Goal: Use online tool/utility: Utilize a website feature to perform a specific function

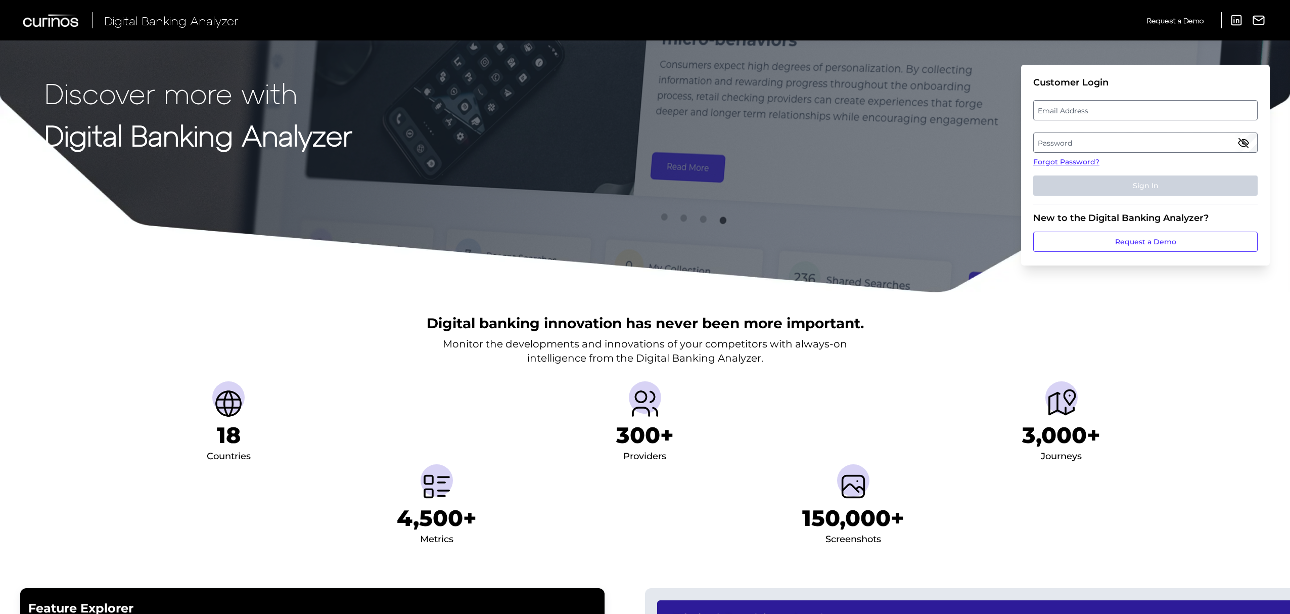
click at [1066, 112] on label "Email Address" at bounding box center [1145, 110] width 223 height 18
click at [1066, 112] on input "email" at bounding box center [1146, 110] width 225 height 20
click at [1066, 112] on input "Email Address" at bounding box center [1146, 110] width 225 height 20
type input "[PERSON_NAME][EMAIL_ADDRESS][PERSON_NAME][DOMAIN_NAME]"
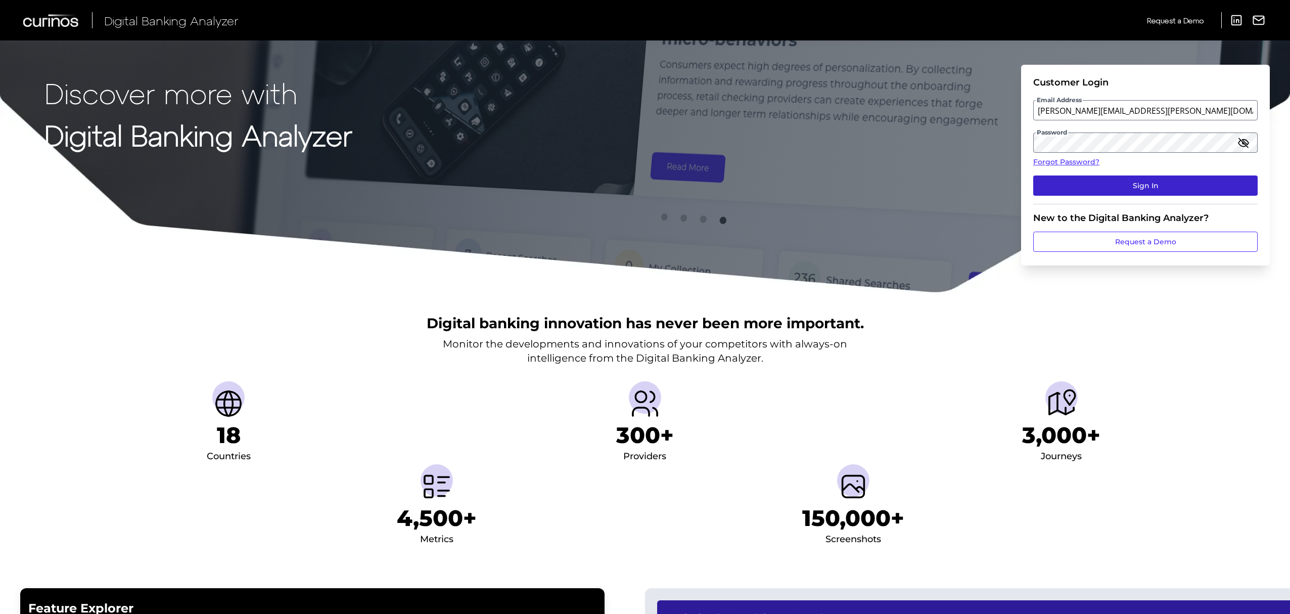
click at [1173, 186] on button "Sign In" at bounding box center [1146, 185] width 225 height 20
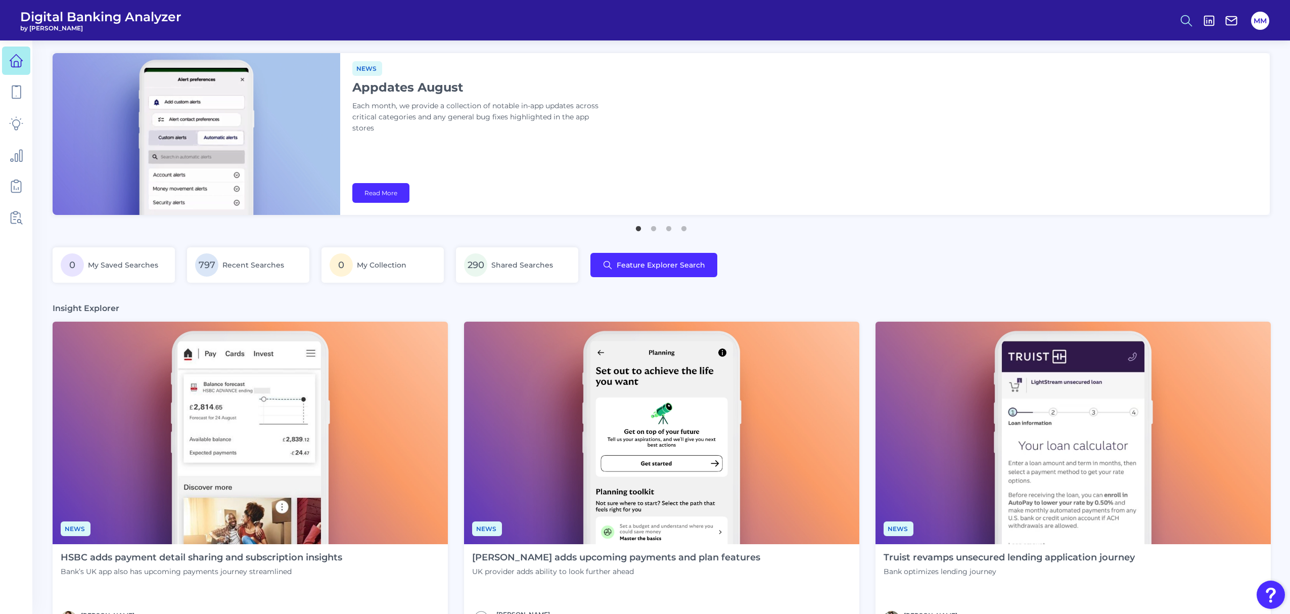
click at [1194, 21] on button at bounding box center [1186, 20] width 23 height 23
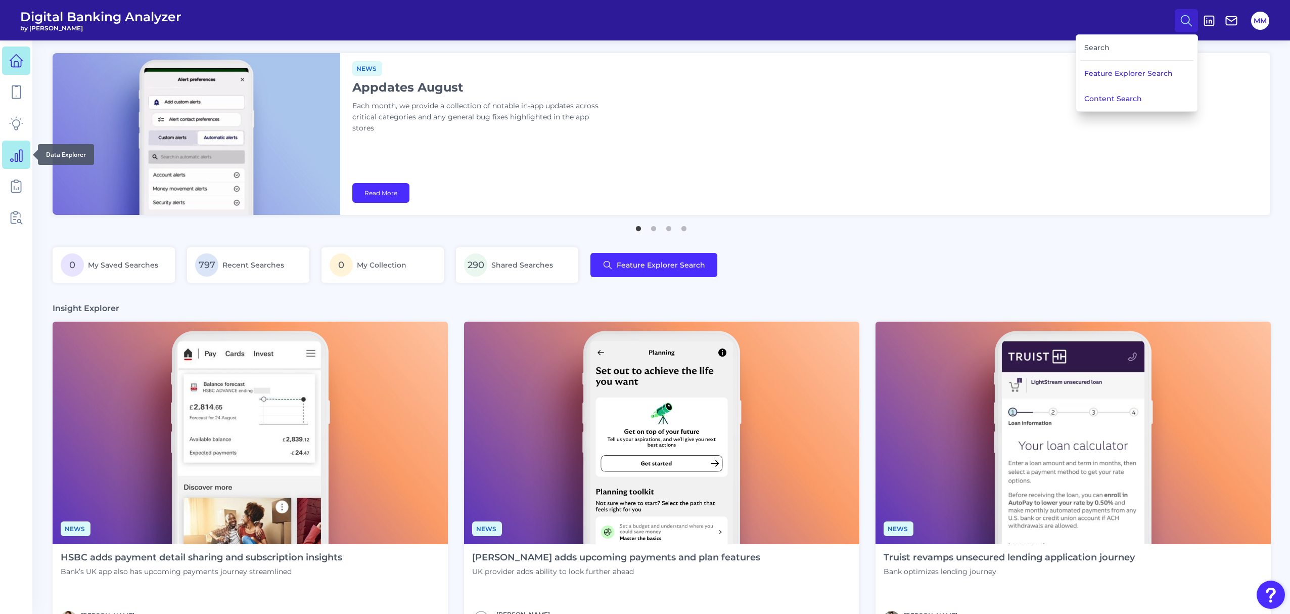
click at [17, 147] on link at bounding box center [16, 155] width 28 height 28
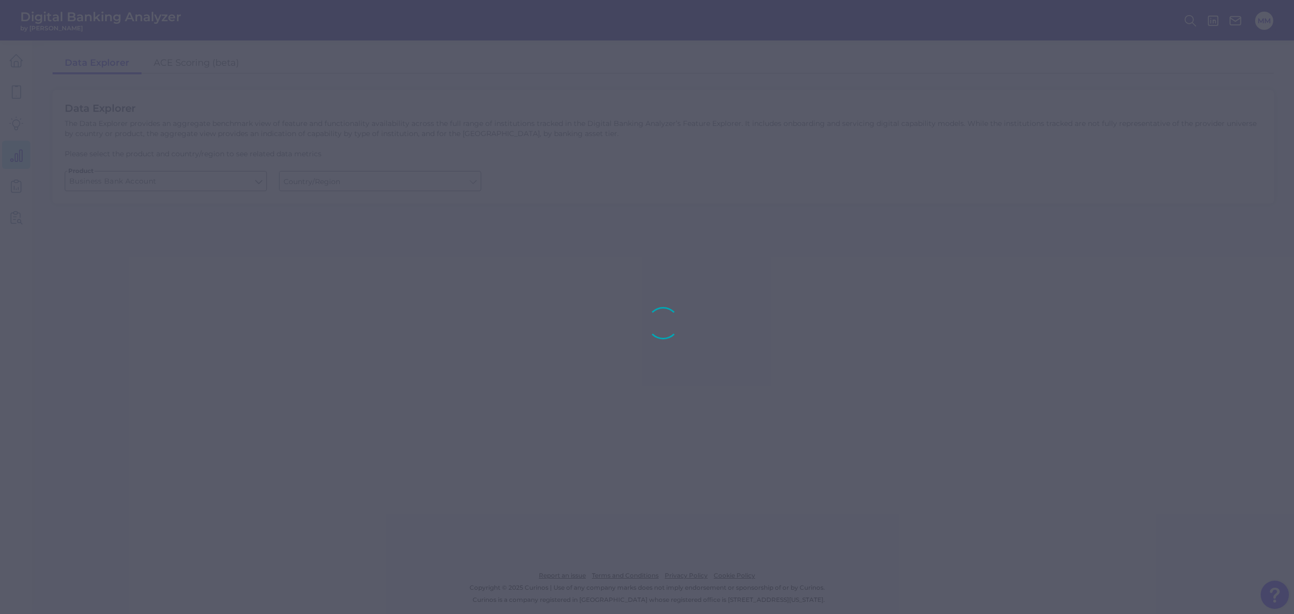
type input "[GEOGRAPHIC_DATA]"
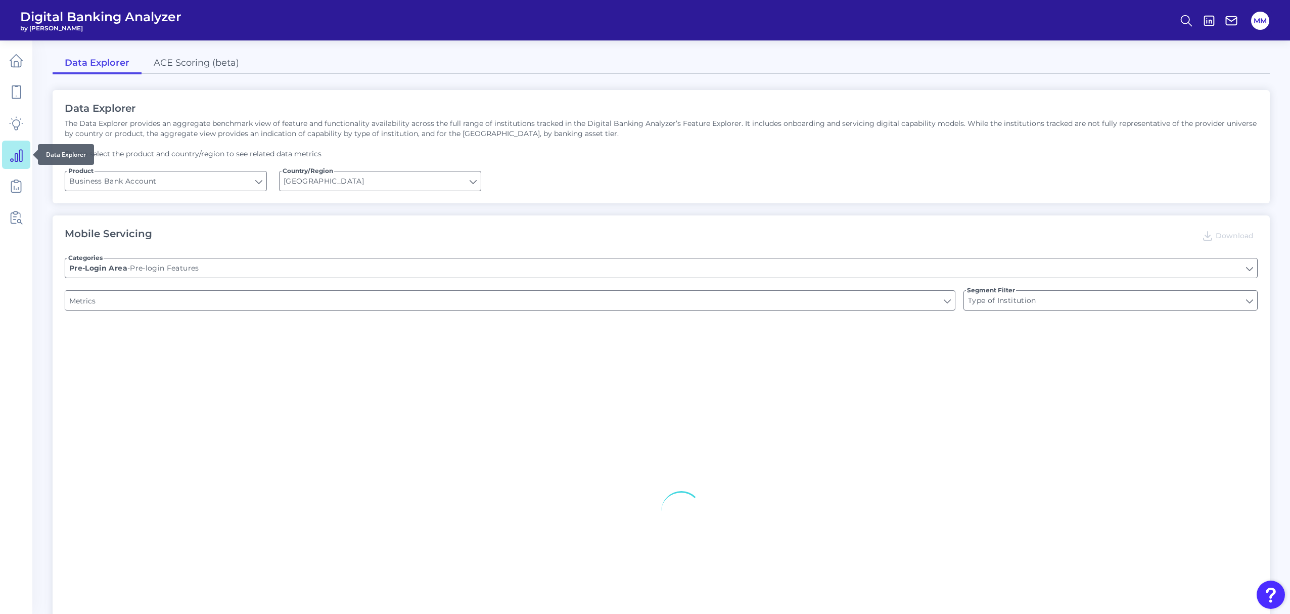
type input "Can you apply for the PRODUCT as a new to brand customer on ANY digital channel?"
type input "Upon opening the app are users immediately prompted to use Touch/Face ID to log…"
type input "Does it offer third-party single sign on?"
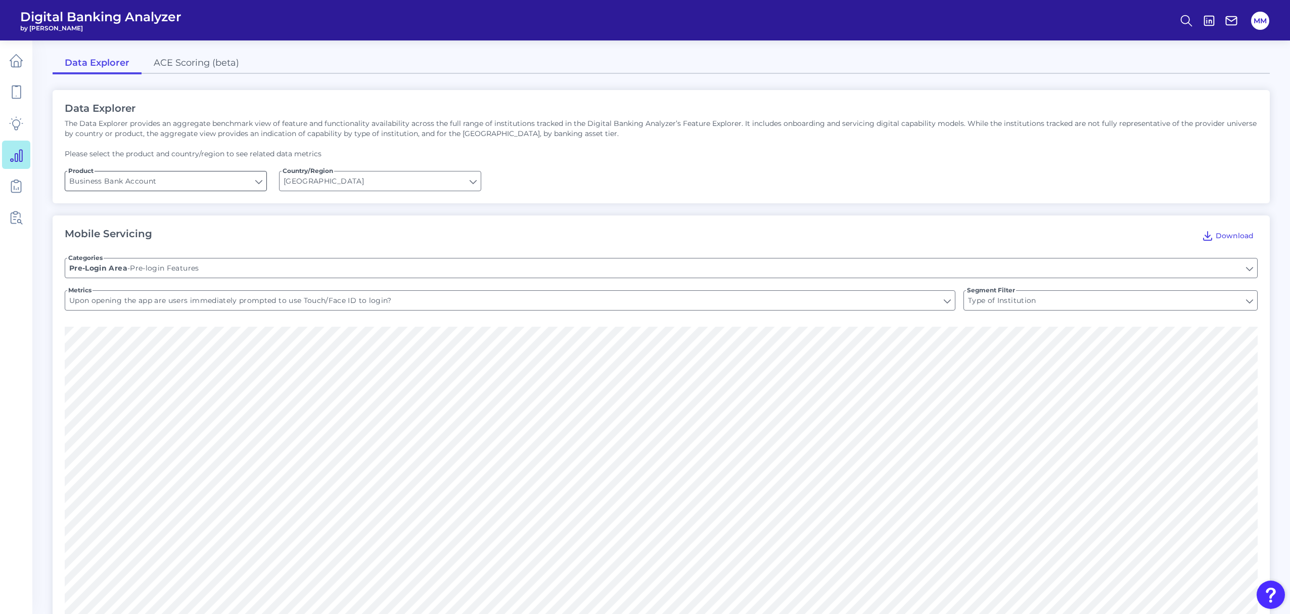
click at [189, 183] on input "Business Bank Account" at bounding box center [165, 180] width 201 height 19
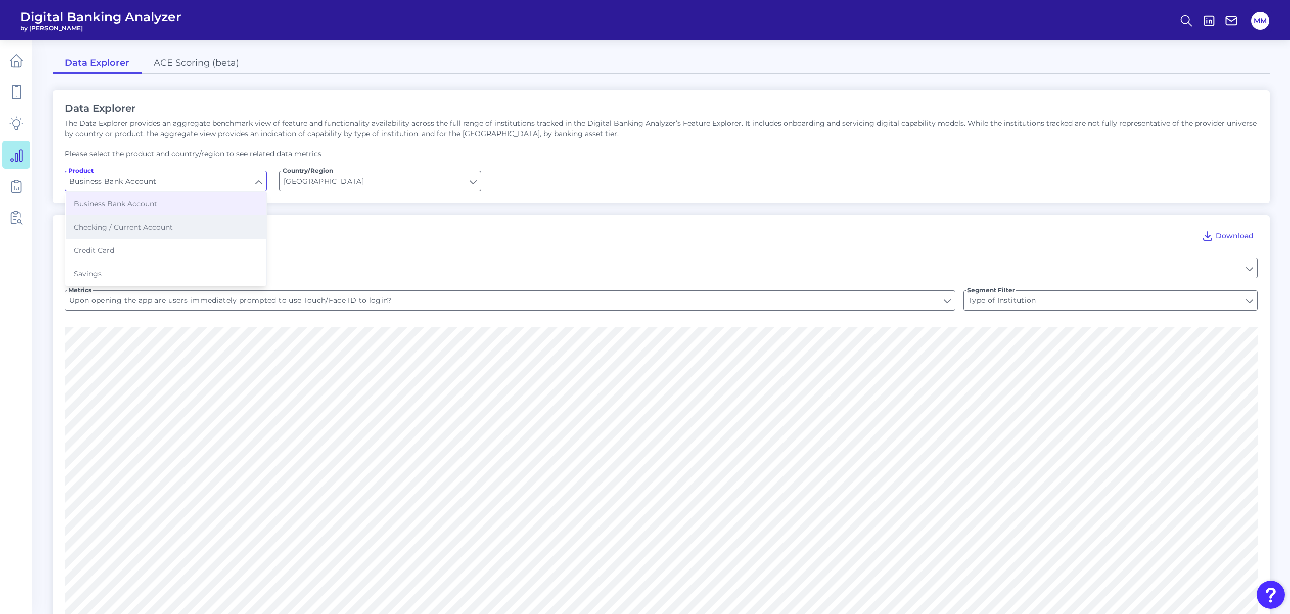
click at [183, 220] on button "Checking / Current Account" at bounding box center [166, 226] width 200 height 23
type input "Checking / Current Account"
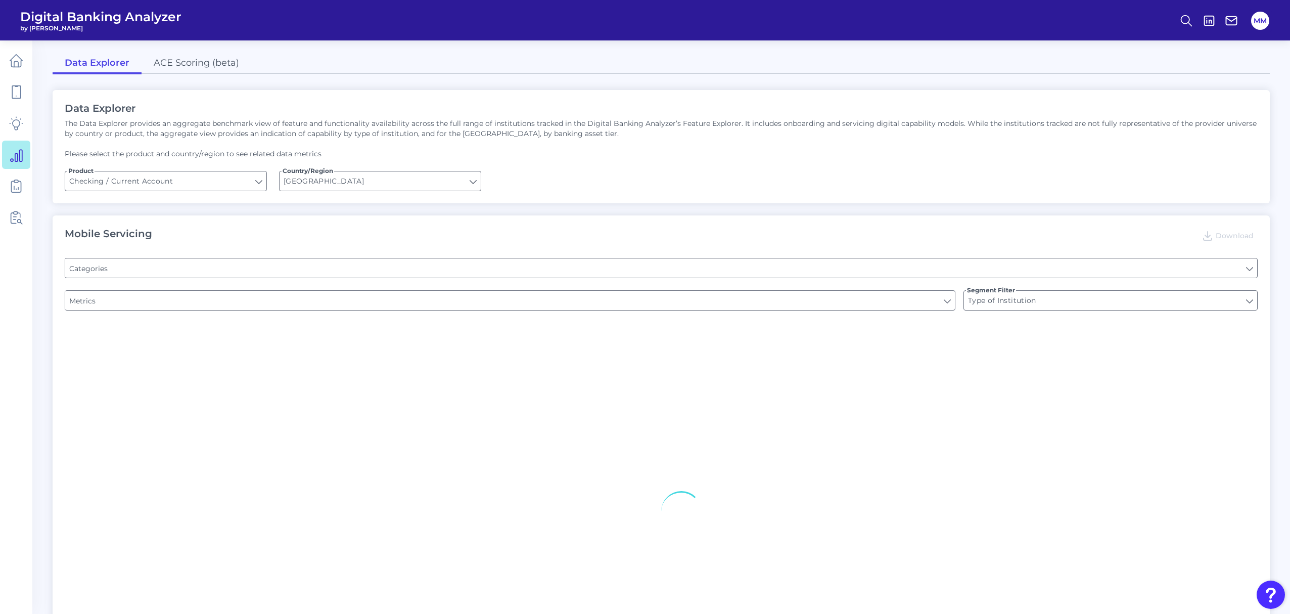
type input "Pre-login Features"
type input "Channel"
type input "Online Banking Registration"
type input "END-TO-END JOURNEY: Can you apply for the PRODUCT as a new to brand customer on…"
type input "Upon opening the app are users immediately prompted to use Touch/Face ID to log…"
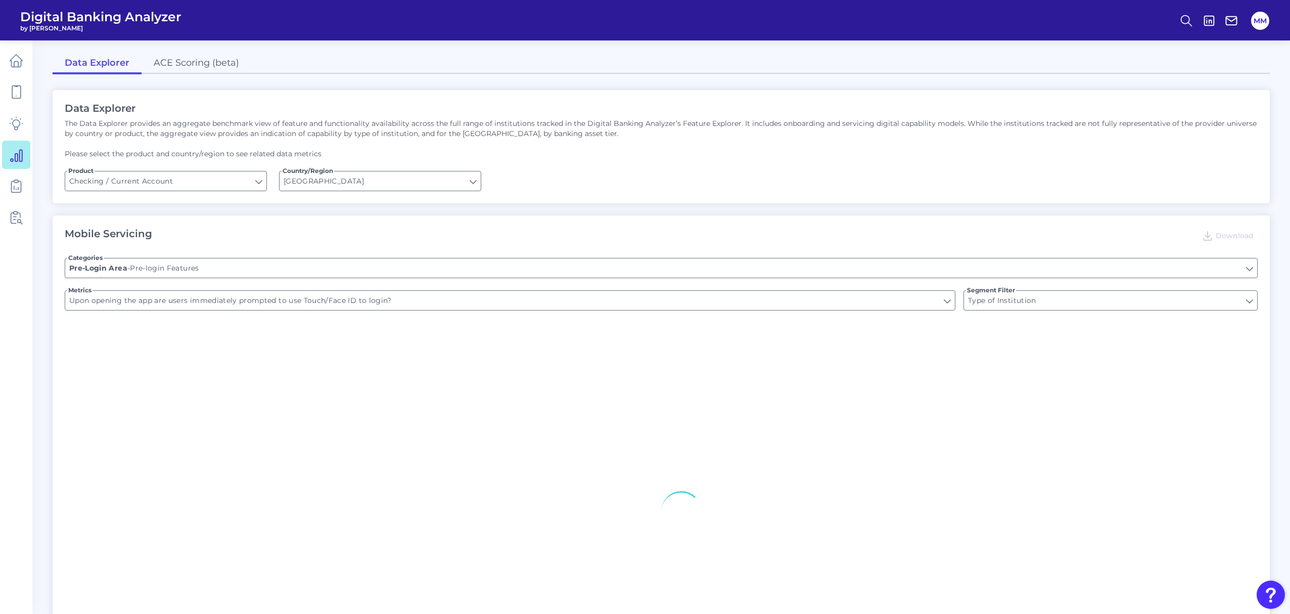
type input "Can you register for online banking?"
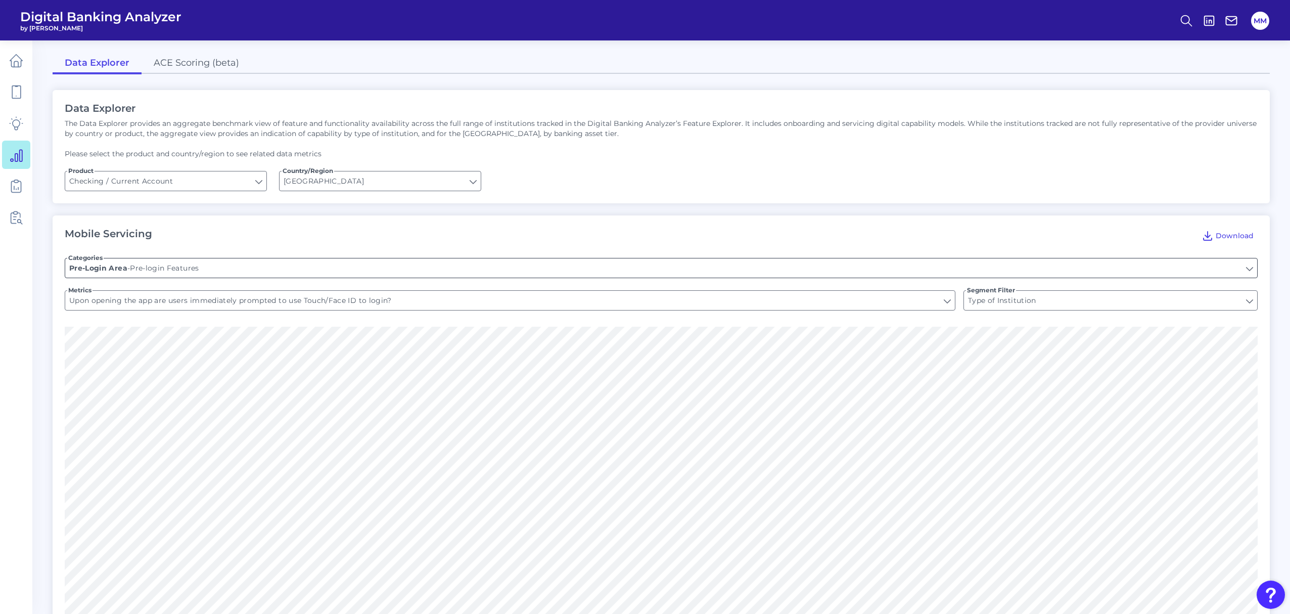
click at [254, 264] on input "Pre-login Features" at bounding box center [661, 267] width 1192 height 19
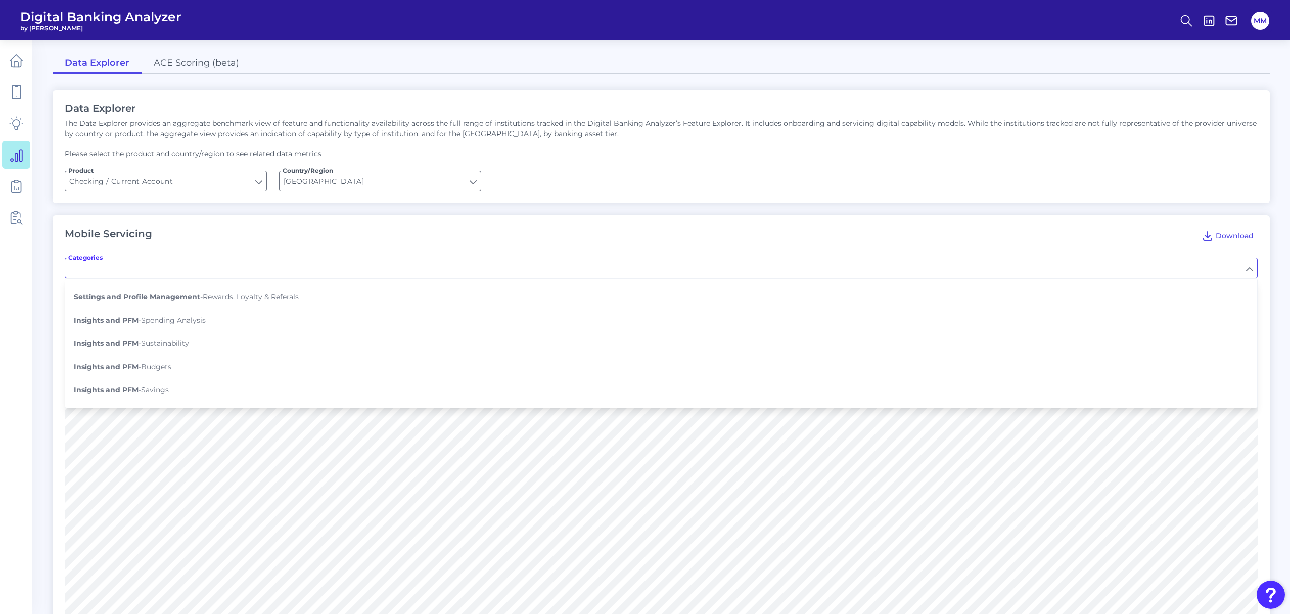
scroll to position [646, 0]
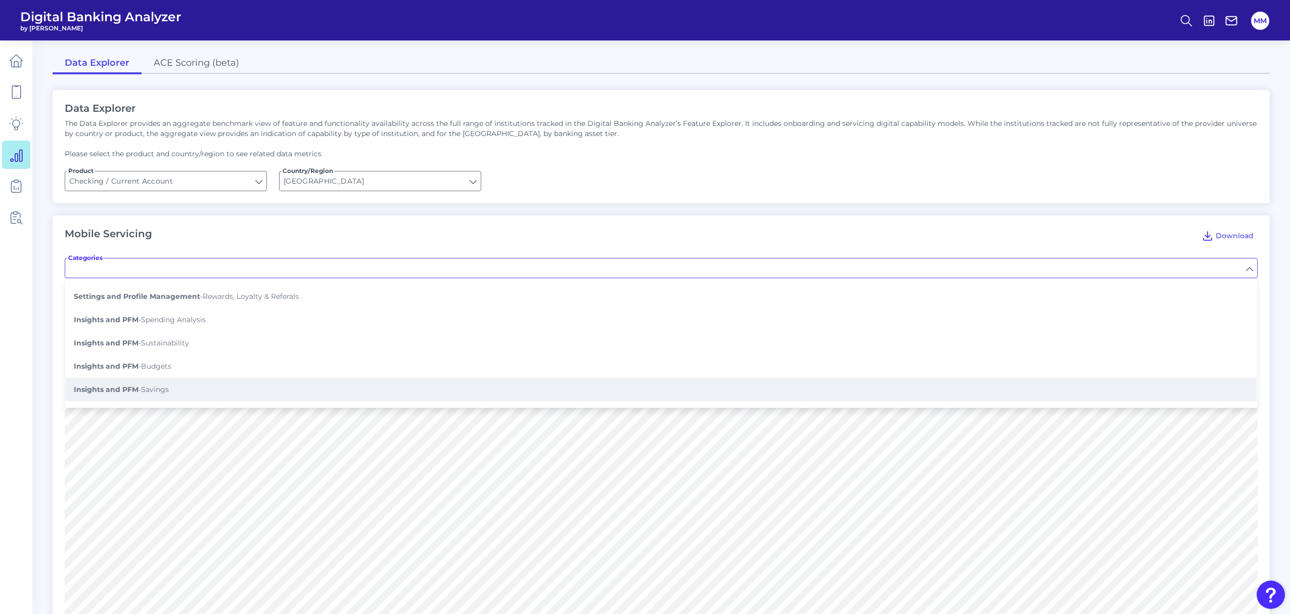
click at [246, 378] on button "Insights and PFM - Savings" at bounding box center [661, 389] width 1191 height 23
type input "Savings"
type input "Set saving goals"
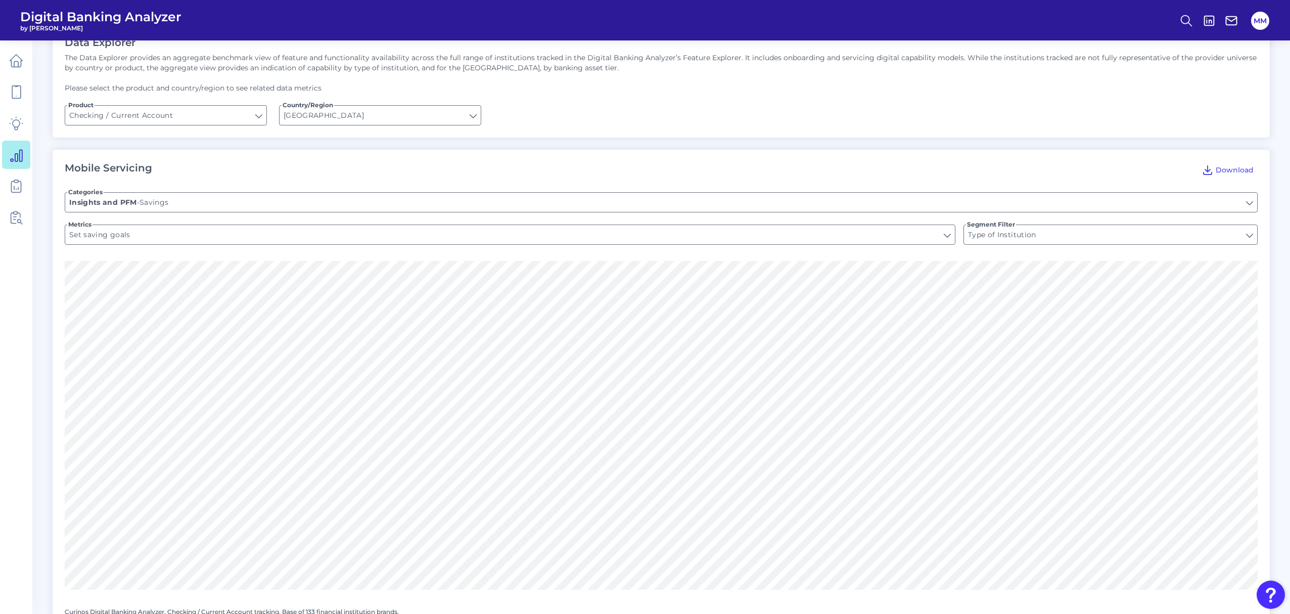
scroll to position [65, 0]
click at [253, 115] on input "Checking / Current Account" at bounding box center [165, 115] width 201 height 19
click at [182, 201] on button "Savings" at bounding box center [166, 208] width 200 height 23
type input "Savings"
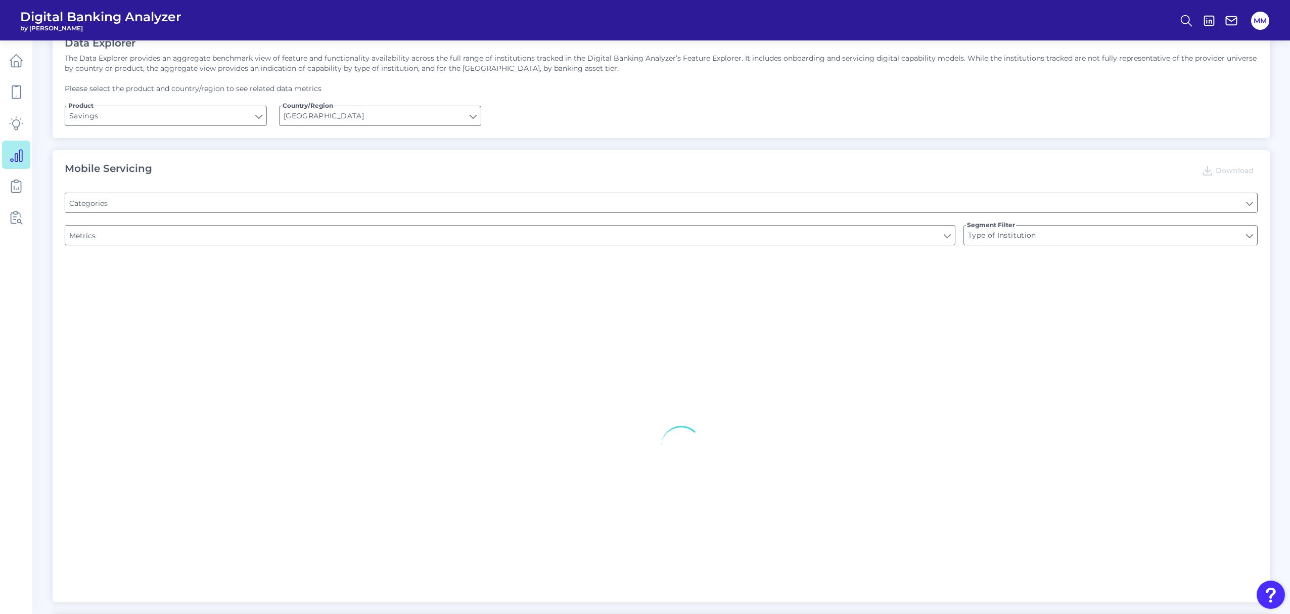
type input "Pre-Login Support & Contact"
type input "Pre-login Transfers"
type input "Website Location Finder"
type input "Does the site have a FAQs for the onboarding process?"
type input "Can you initiate internal transfers pre-login?"
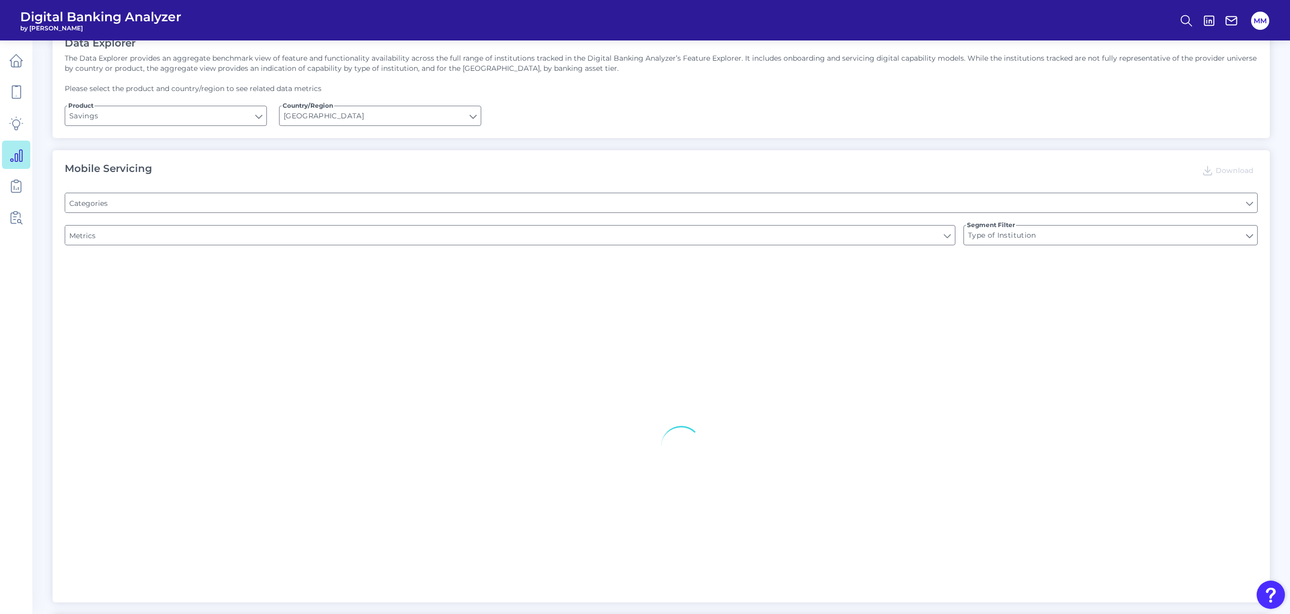
type input "Is there a branch finder?"
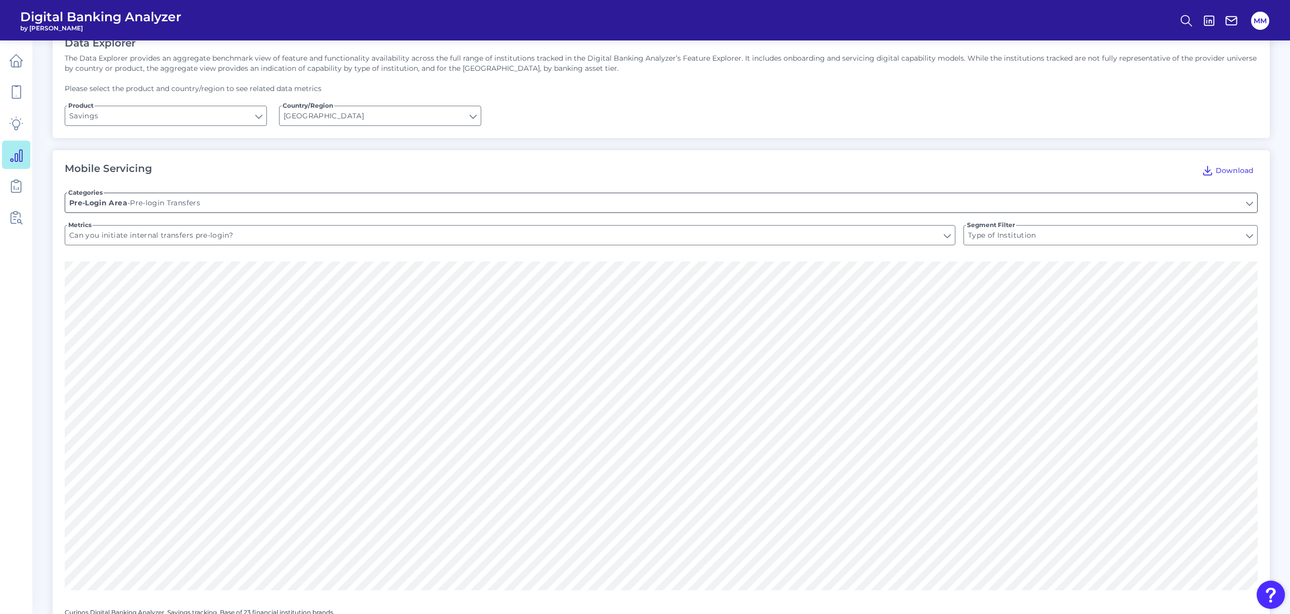
click at [188, 203] on input "Pre-login Transfers" at bounding box center [661, 202] width 1192 height 19
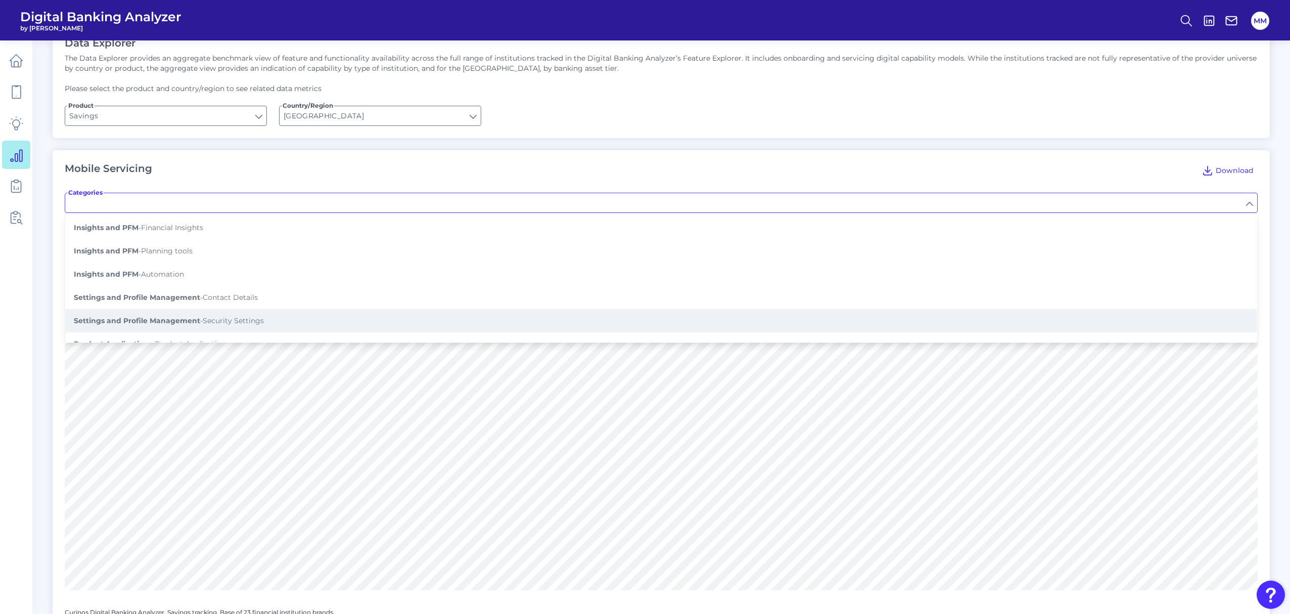
scroll to position [312, 0]
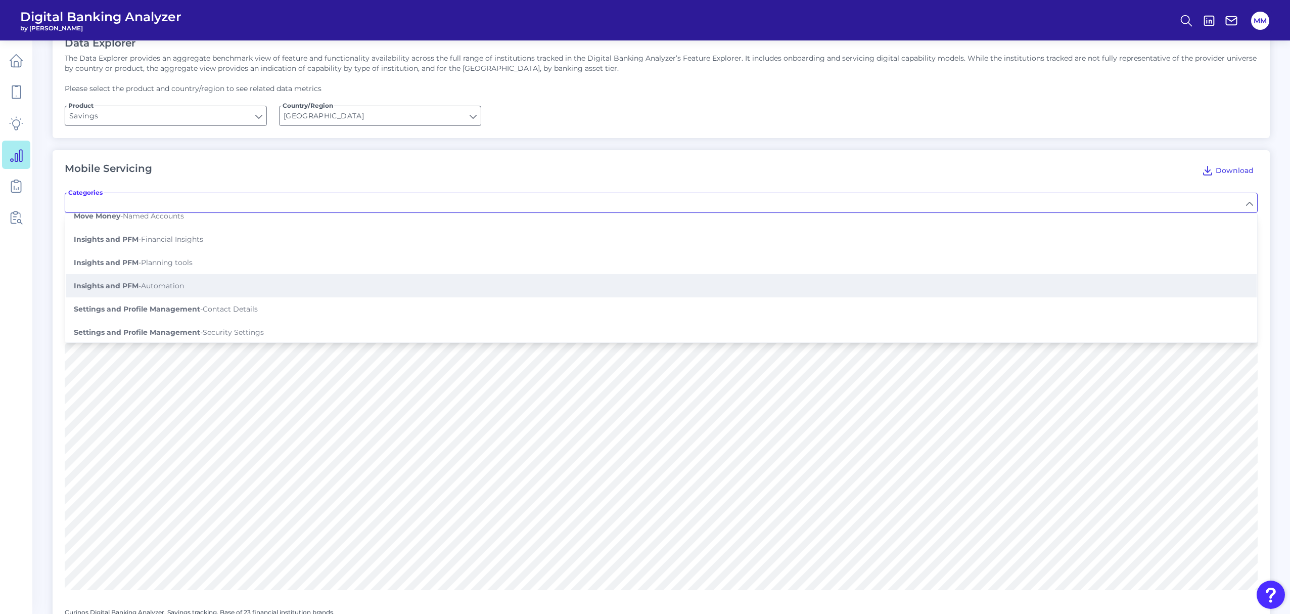
click at [280, 281] on button "Insights and PFM - Automation" at bounding box center [661, 285] width 1191 height 23
type input "Automation"
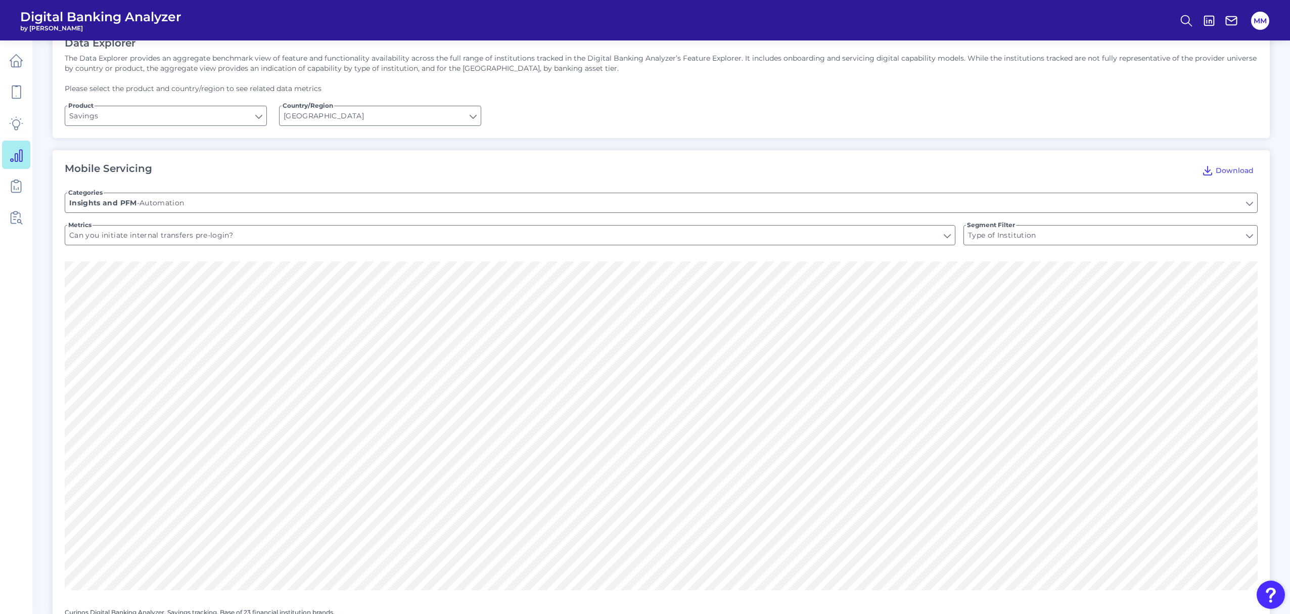
type input "Are you able to set up any type of recurring savings based on regular times/dat…"
click at [271, 231] on input "Are you able to set up any type of recurring savings based on regular times/dat…" at bounding box center [510, 235] width 890 height 19
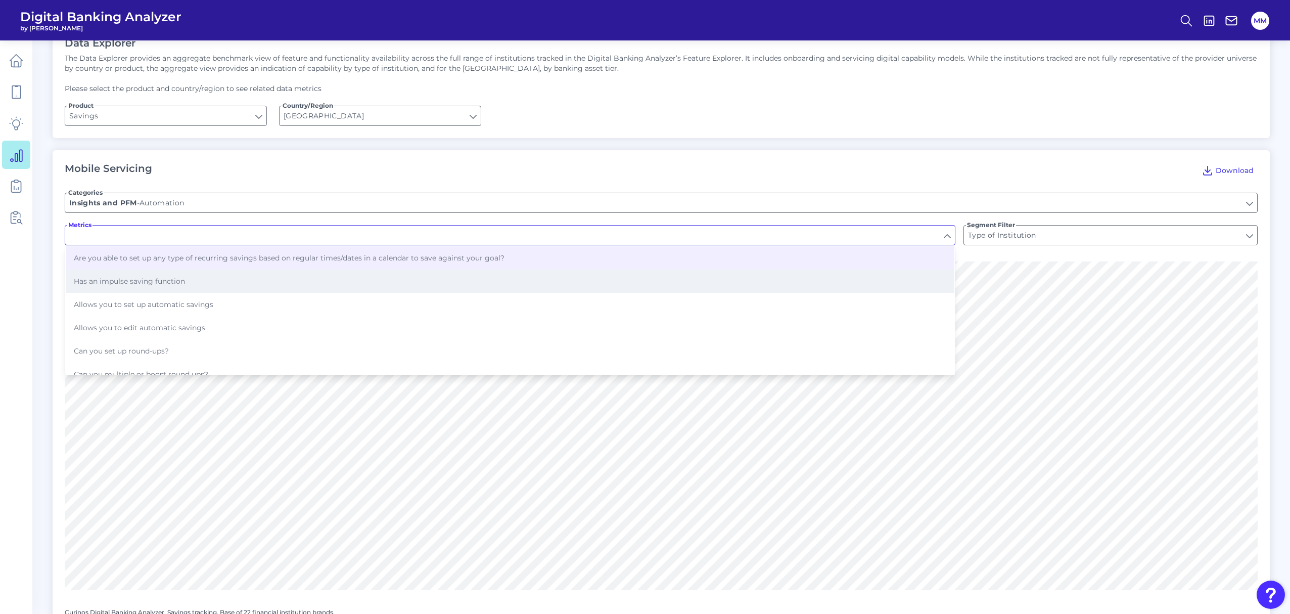
scroll to position [0, 0]
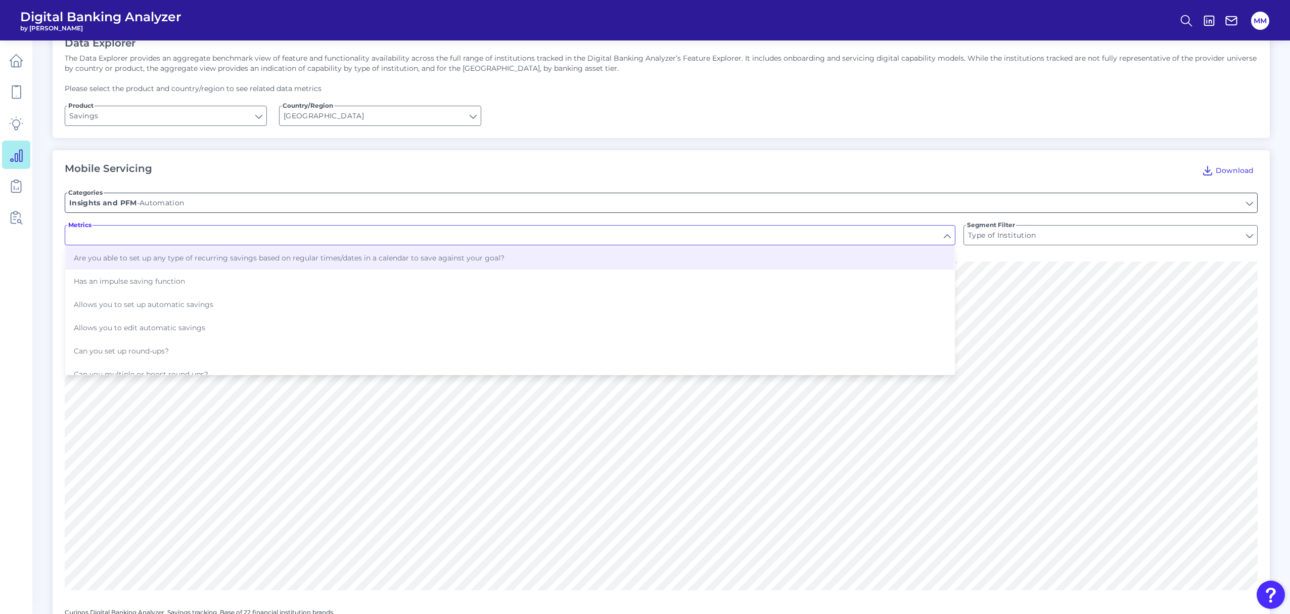
click at [247, 205] on input "Automation" at bounding box center [661, 202] width 1192 height 19
type input "Are you able to set up any type of recurring savings based on regular times/dat…"
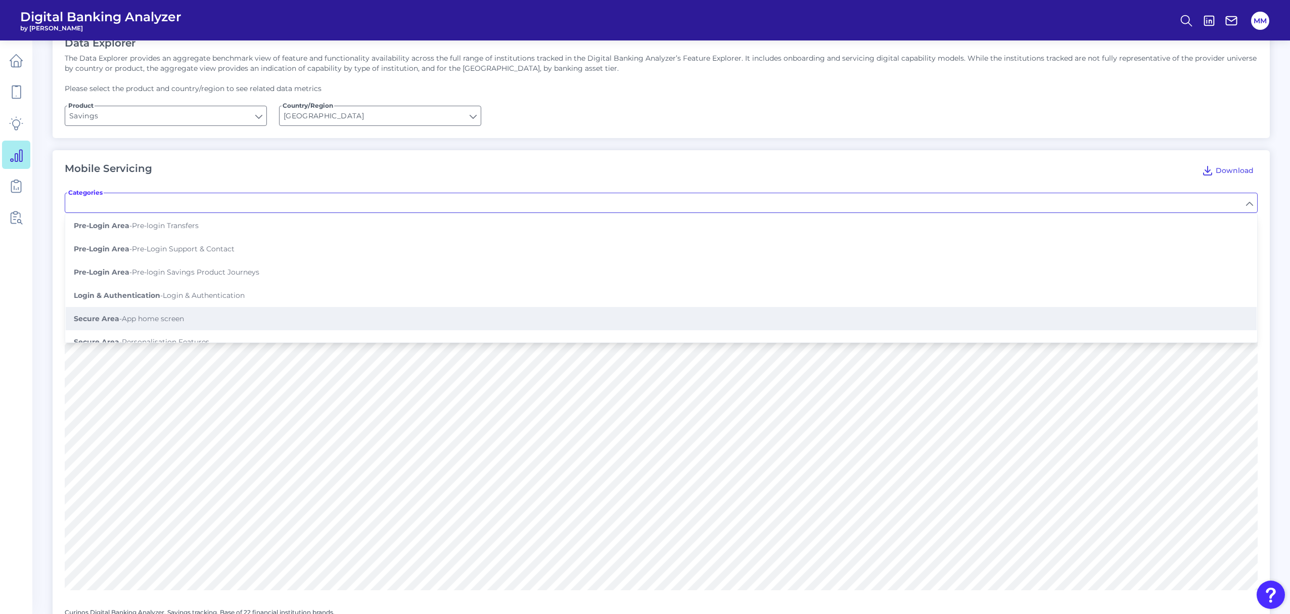
scroll to position [336, 0]
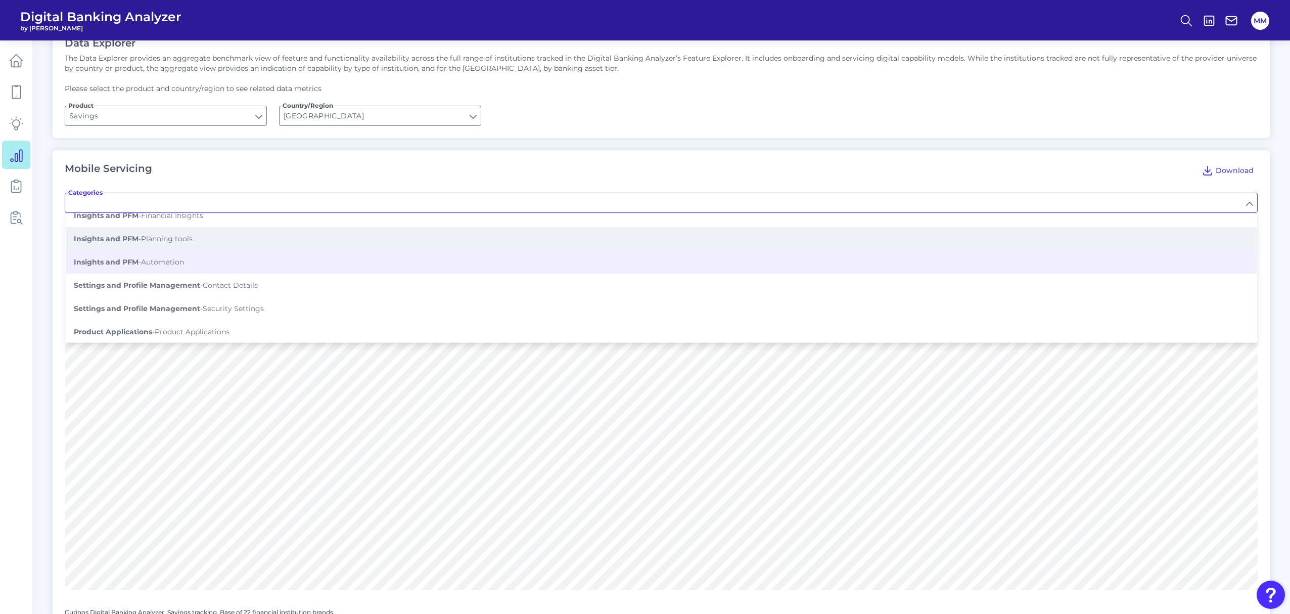
click at [298, 235] on button "Insights and PFM - Planning tools" at bounding box center [661, 238] width 1191 height 23
type input "Planning tools"
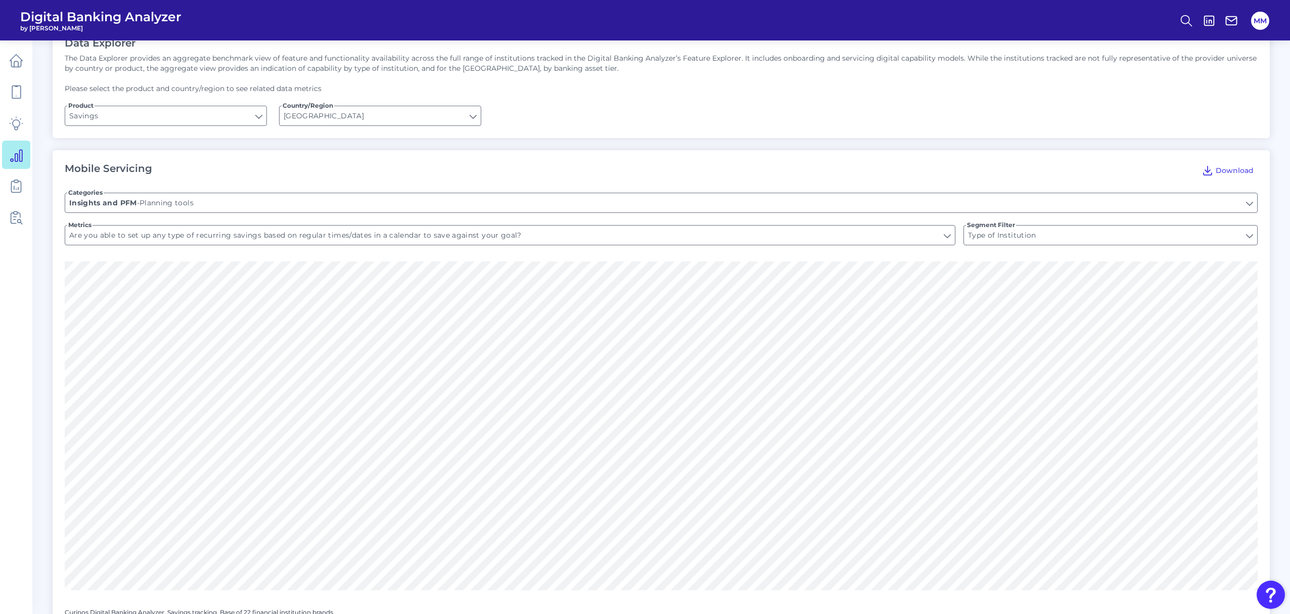
type input "Does it display savings goals?"
click at [289, 235] on input "Does it display savings goals?" at bounding box center [510, 235] width 890 height 19
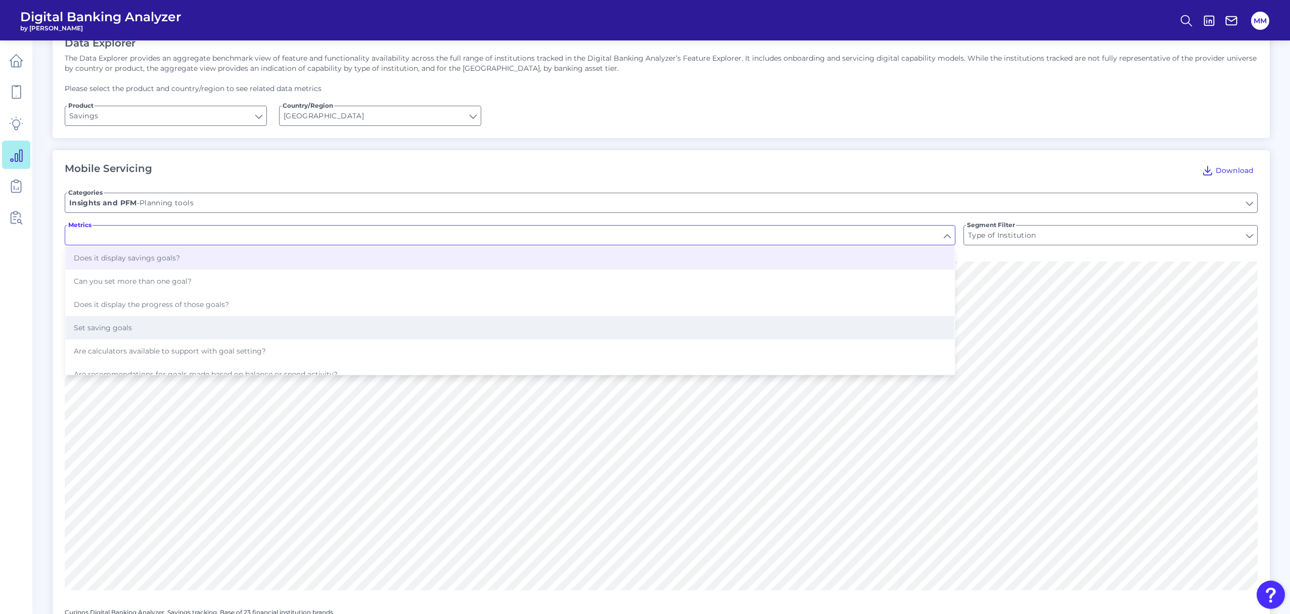
click at [239, 326] on button "Set saving goals" at bounding box center [510, 327] width 889 height 23
type input "Set saving goals"
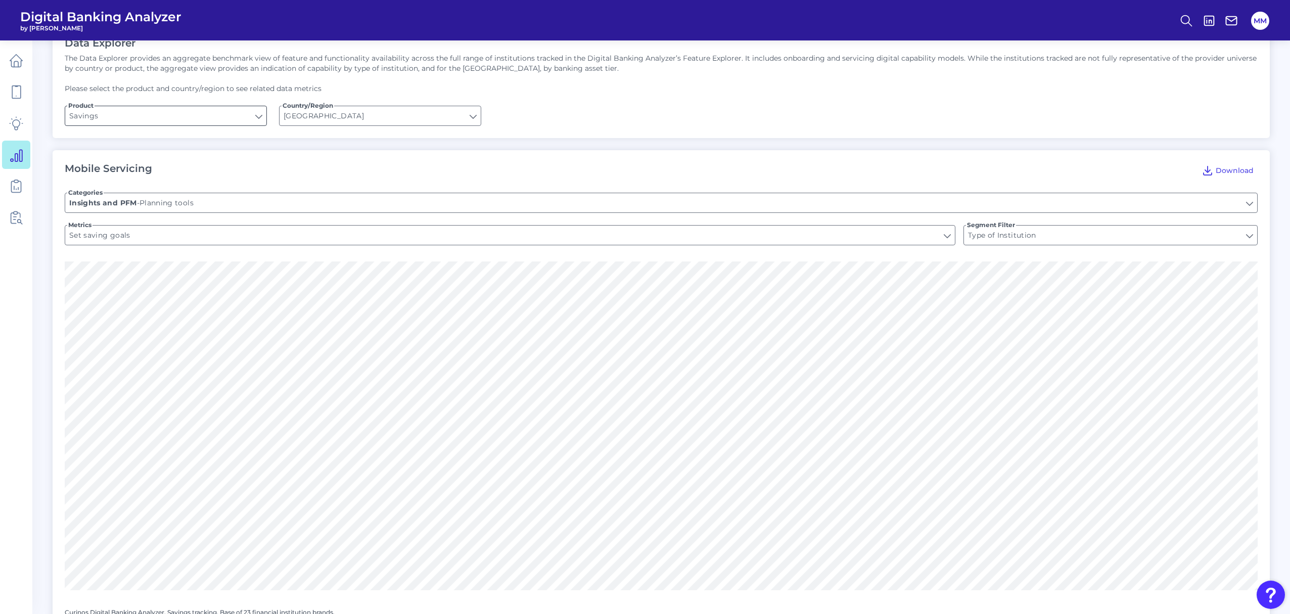
click at [232, 120] on input "Savings" at bounding box center [165, 115] width 201 height 19
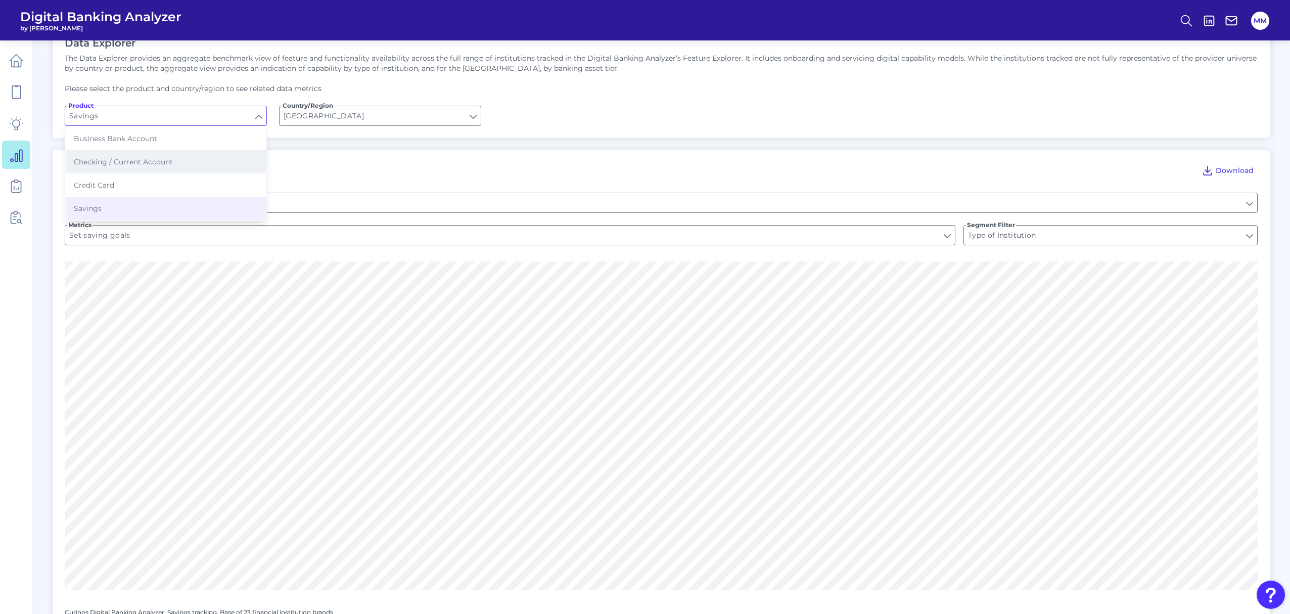
click at [191, 157] on button "Checking / Current Account" at bounding box center [166, 161] width 200 height 23
type input "Checking / Current Account"
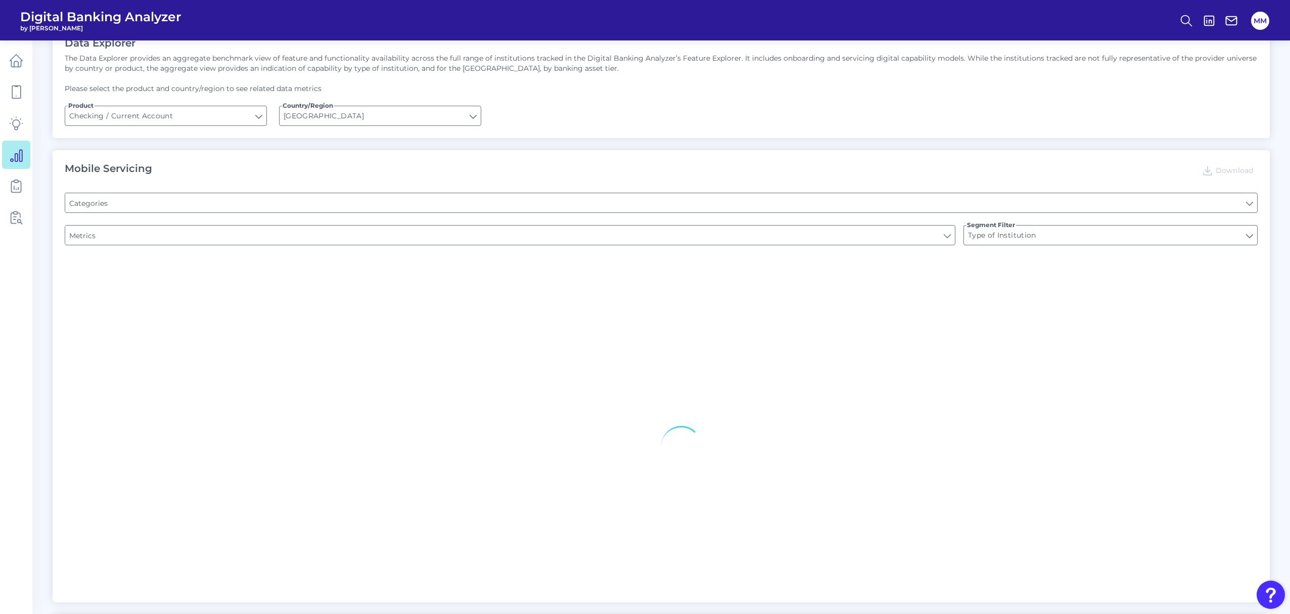
type input "Pre-login Features"
type input "Online Banking Registration"
type input "Channel"
type input "Upon opening the app are users immediately prompted to use Touch/Face ID to log…"
type input "Can you register for online banking?"
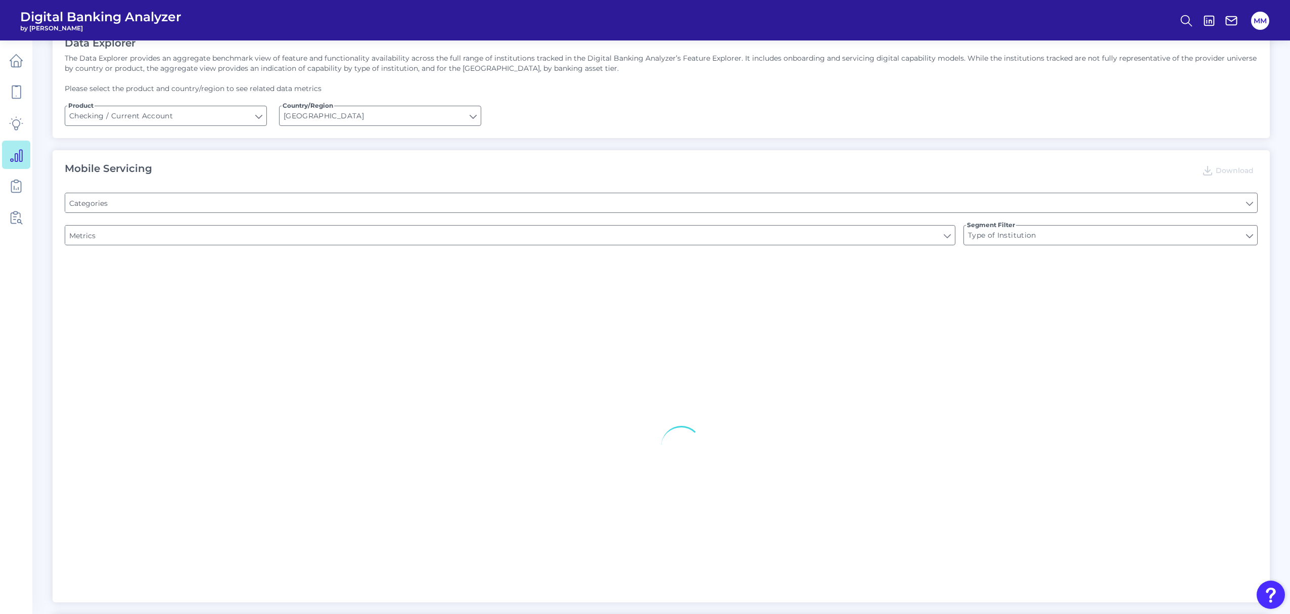
type input "END-TO-END JOURNEY: Can you apply for the PRODUCT as a new to brand customer on…"
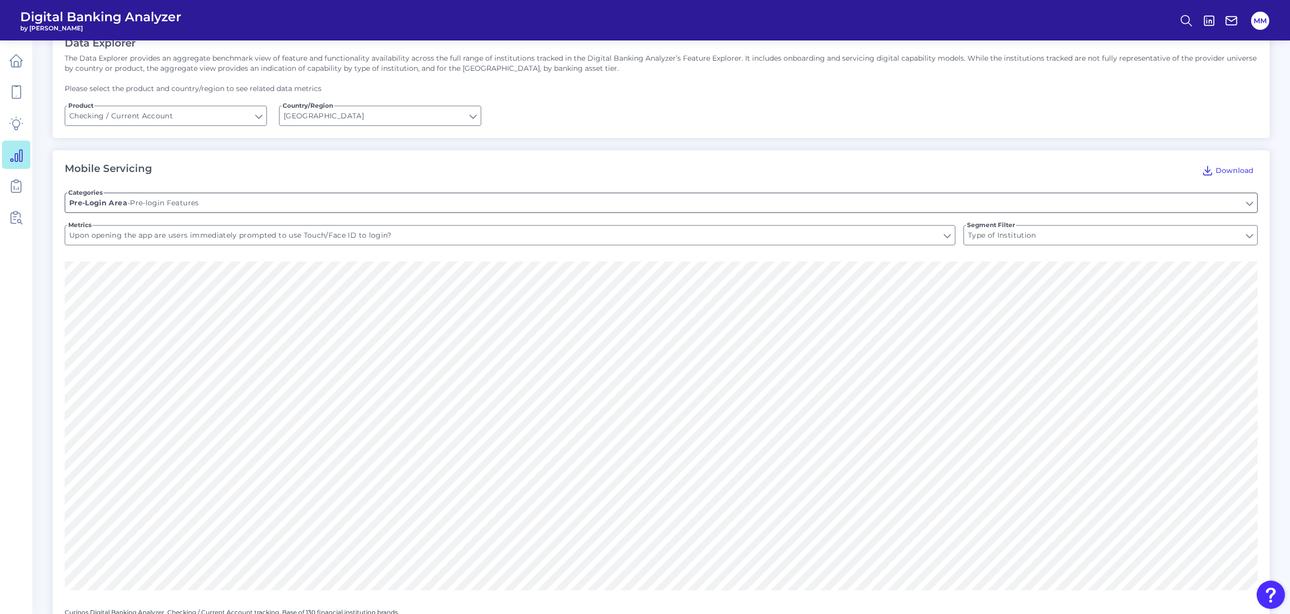
click at [281, 204] on input "Pre-login Features" at bounding box center [661, 202] width 1192 height 19
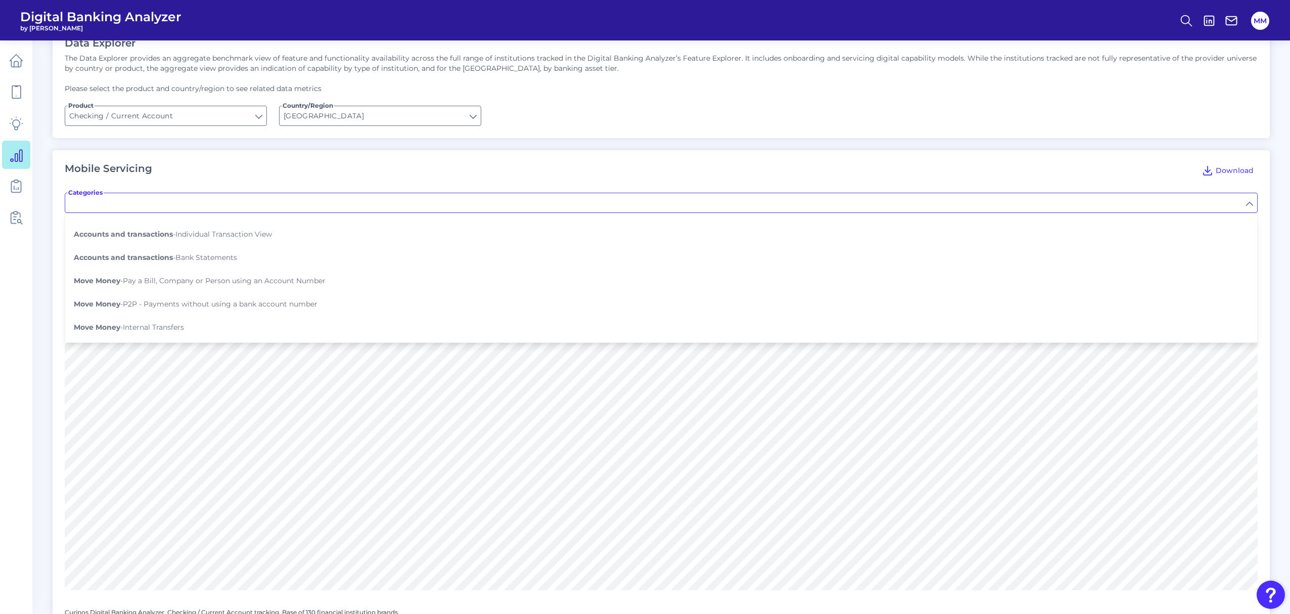
scroll to position [219, 0]
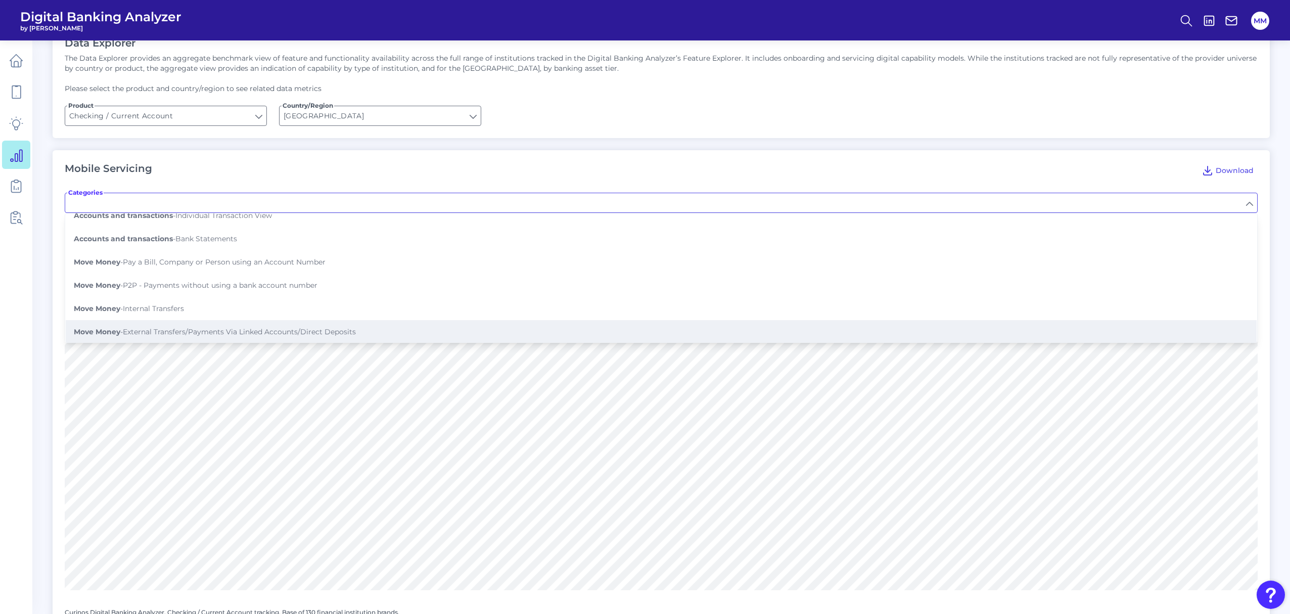
click at [323, 330] on span "Move Money - External Transfers/Payments Via Linked Accounts/Direct Deposits" at bounding box center [215, 331] width 282 height 9
type input "External Transfers/Payments Via Linked Accounts/Direct Deposits"
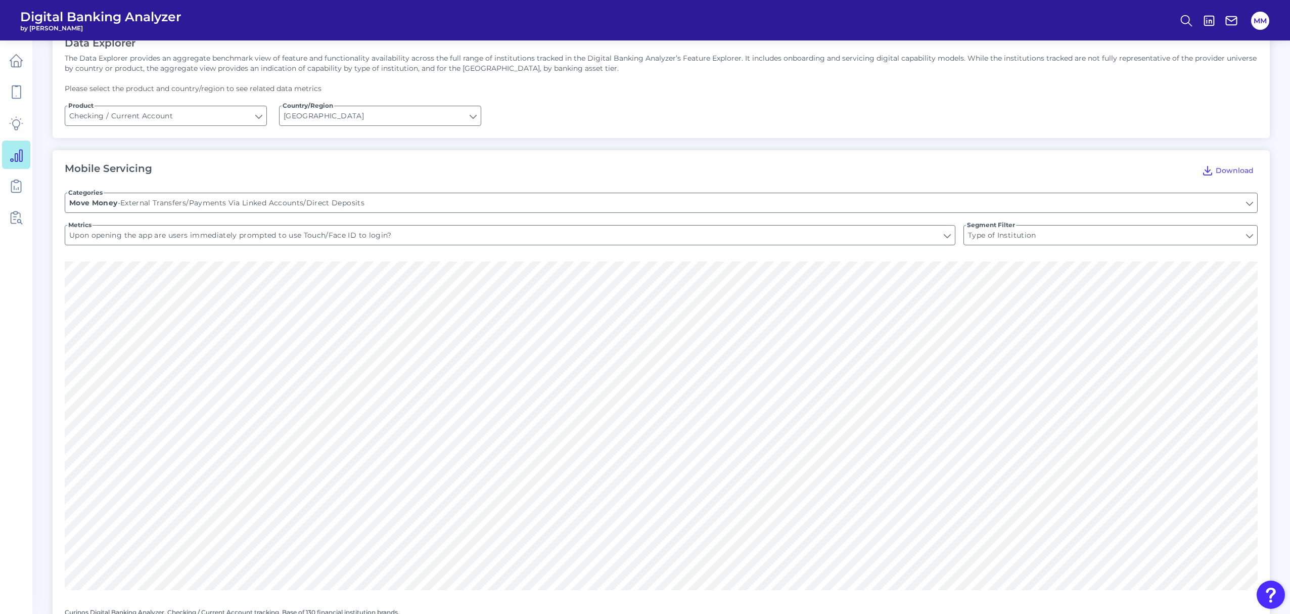
type input "Can you transfer money to linked external accounts? (US ONLY)"
click at [424, 239] on input "Can you transfer money to linked external accounts? (US ONLY)" at bounding box center [510, 235] width 890 height 19
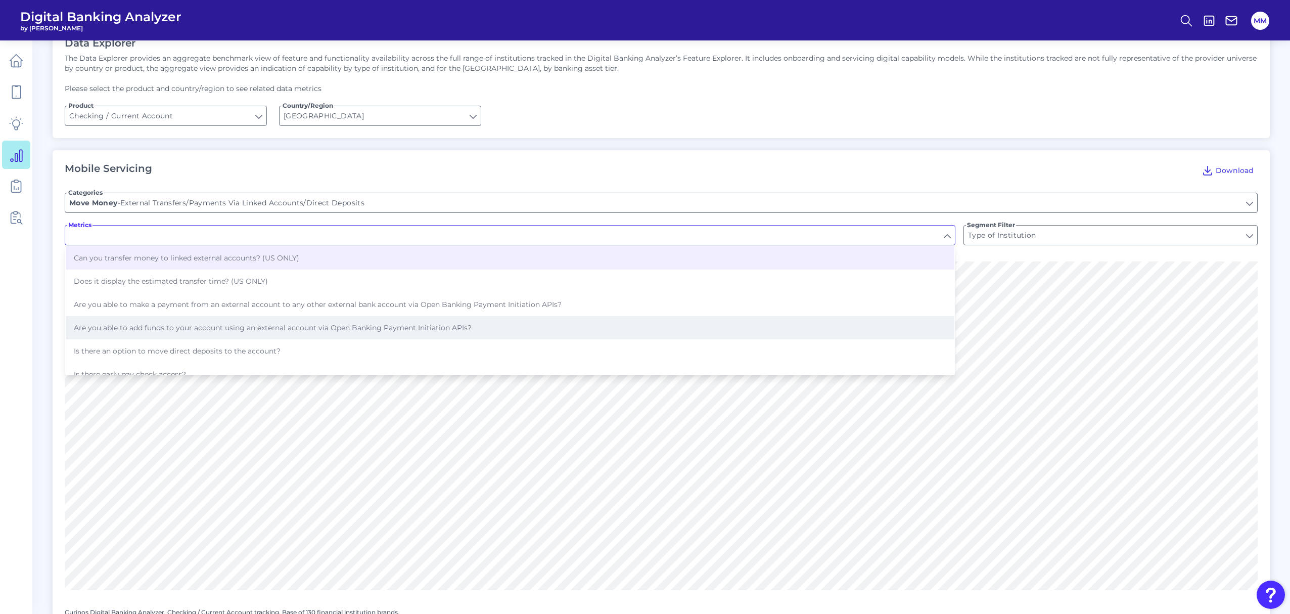
click at [437, 320] on button "Are you able to add funds to your account using an external account via Open Ba…" at bounding box center [510, 327] width 889 height 23
type input "Are you able to add funds to your account using an external account via Open Ba…"
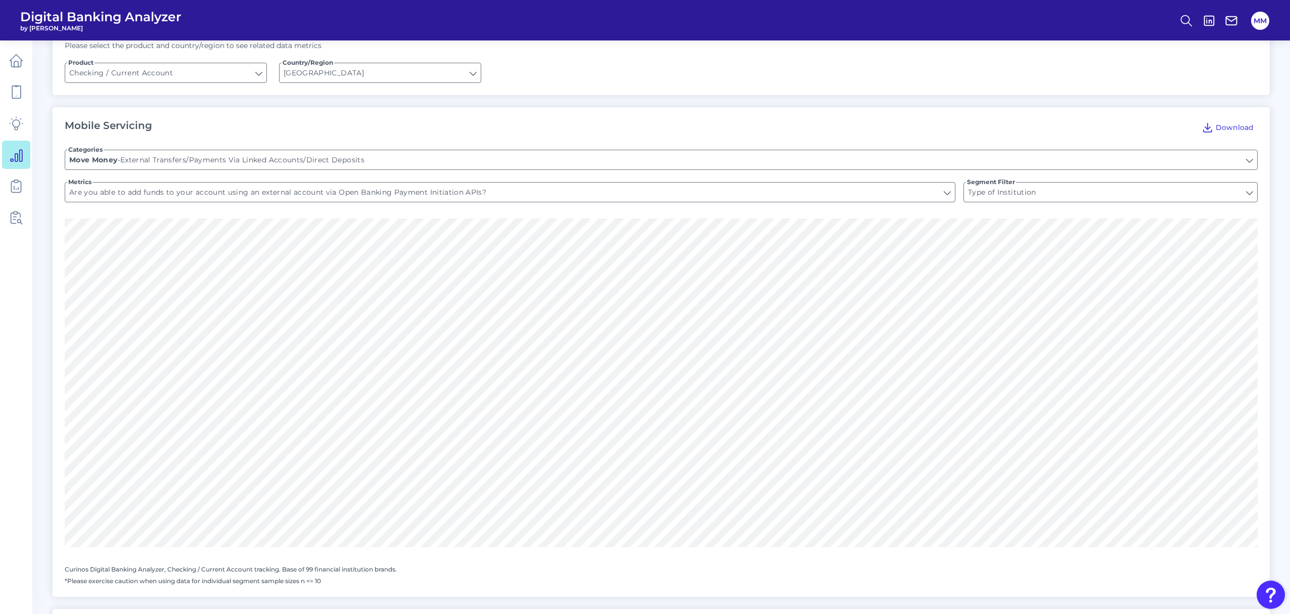
scroll to position [109, 0]
click at [370, 196] on input "Are you able to add funds to your account using an external account via Open Ba…" at bounding box center [510, 191] width 890 height 19
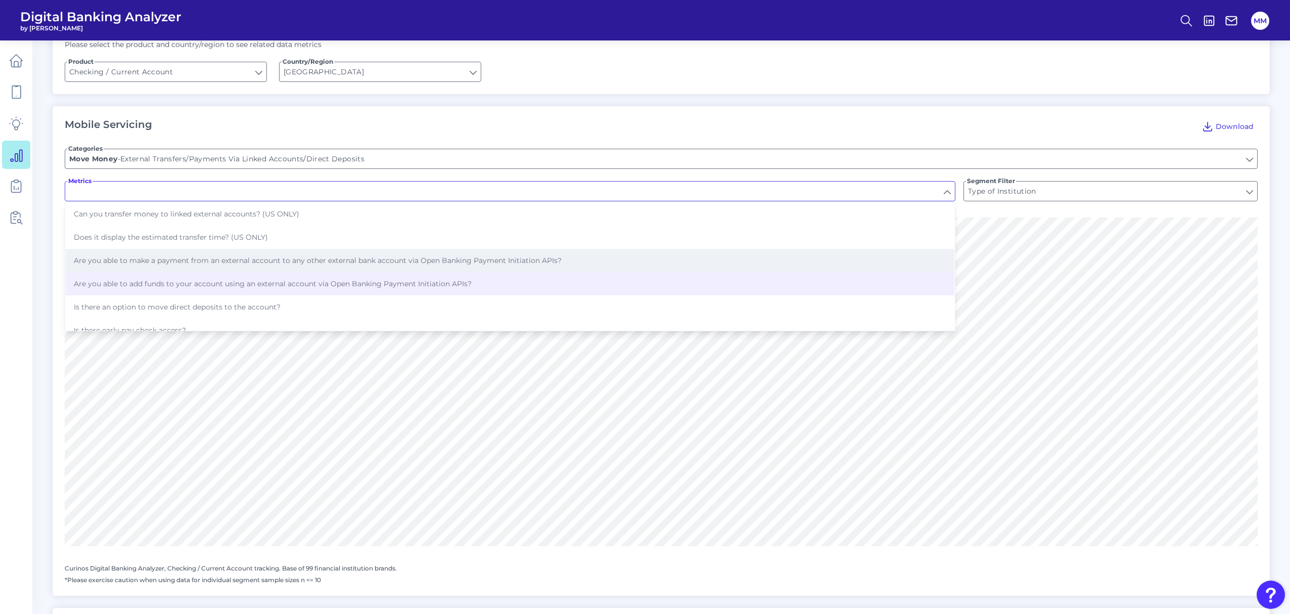
click at [352, 260] on span "Are you able to make a payment from an external account to any other external b…" at bounding box center [318, 260] width 488 height 9
type input "Are you able to make a payment from an external account to any other external b…"
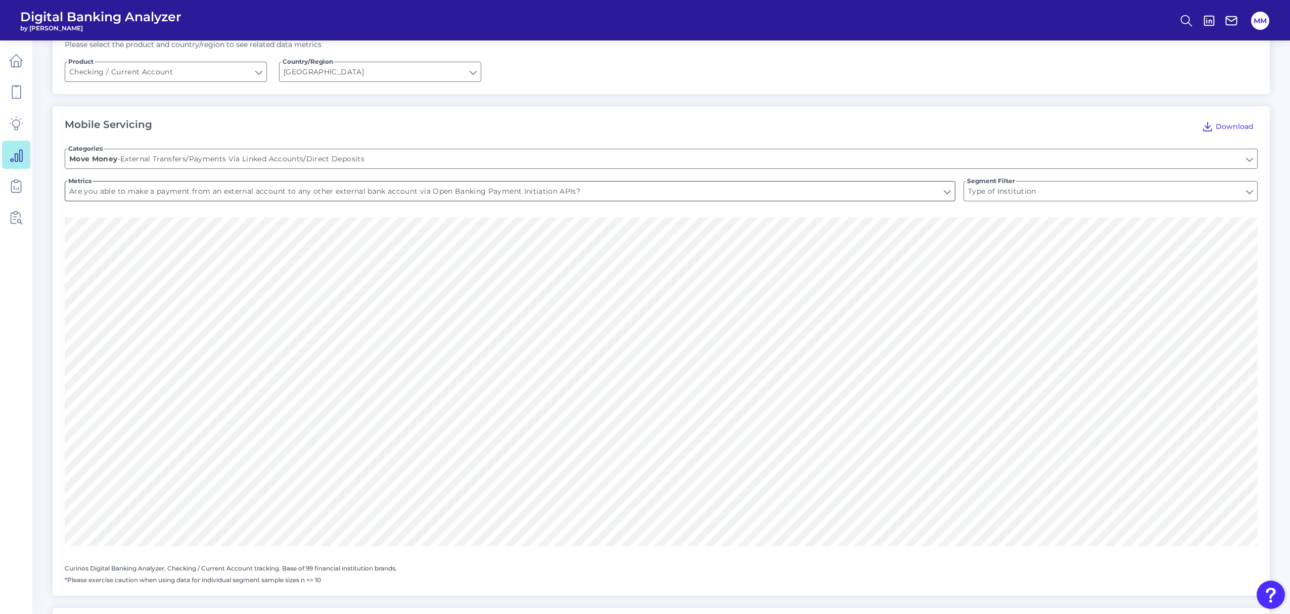
click at [410, 193] on input "Are you able to make a payment from an external account to any other external b…" at bounding box center [510, 191] width 890 height 19
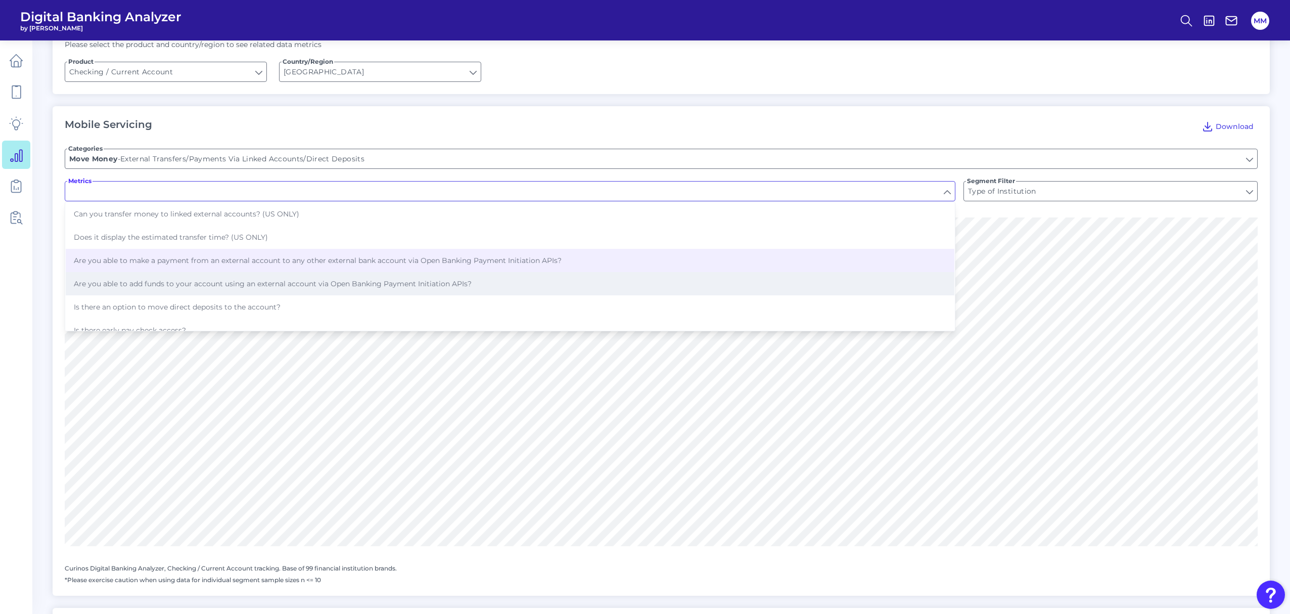
click at [361, 277] on button "Are you able to add funds to your account using an external account via Open Ba…" at bounding box center [510, 283] width 889 height 23
type input "Are you able to add funds to your account using an external account via Open Ba…"
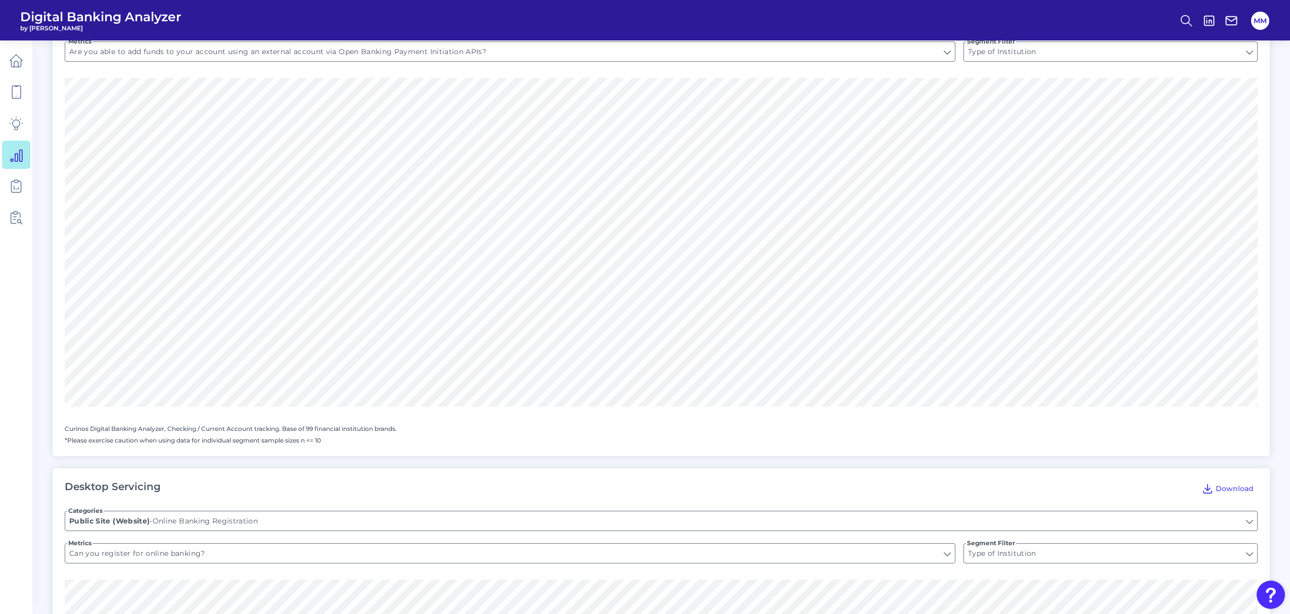
scroll to position [249, 0]
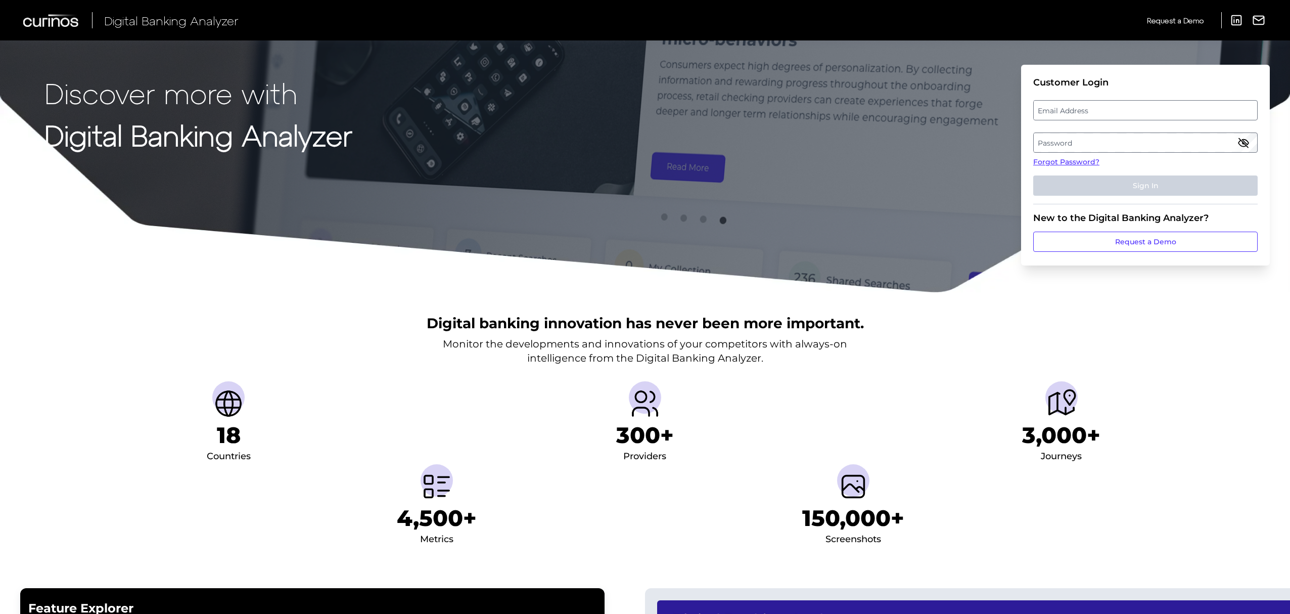
click at [1106, 111] on label "Email Address" at bounding box center [1145, 110] width 223 height 18
click at [1106, 111] on input "email" at bounding box center [1146, 110] width 225 height 20
click at [1106, 111] on input "Email Address" at bounding box center [1146, 110] width 225 height 20
type input "[PERSON_NAME][EMAIL_ADDRESS][PERSON_NAME][DOMAIN_NAME]"
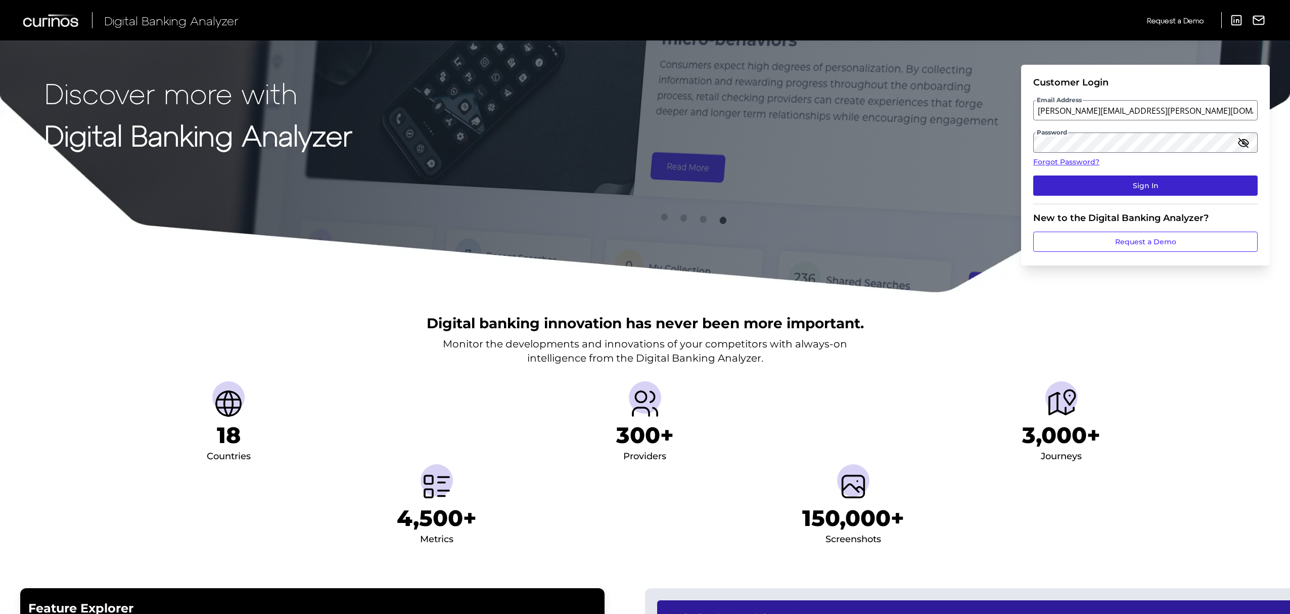
click at [1178, 193] on button "Sign In" at bounding box center [1146, 185] width 225 height 20
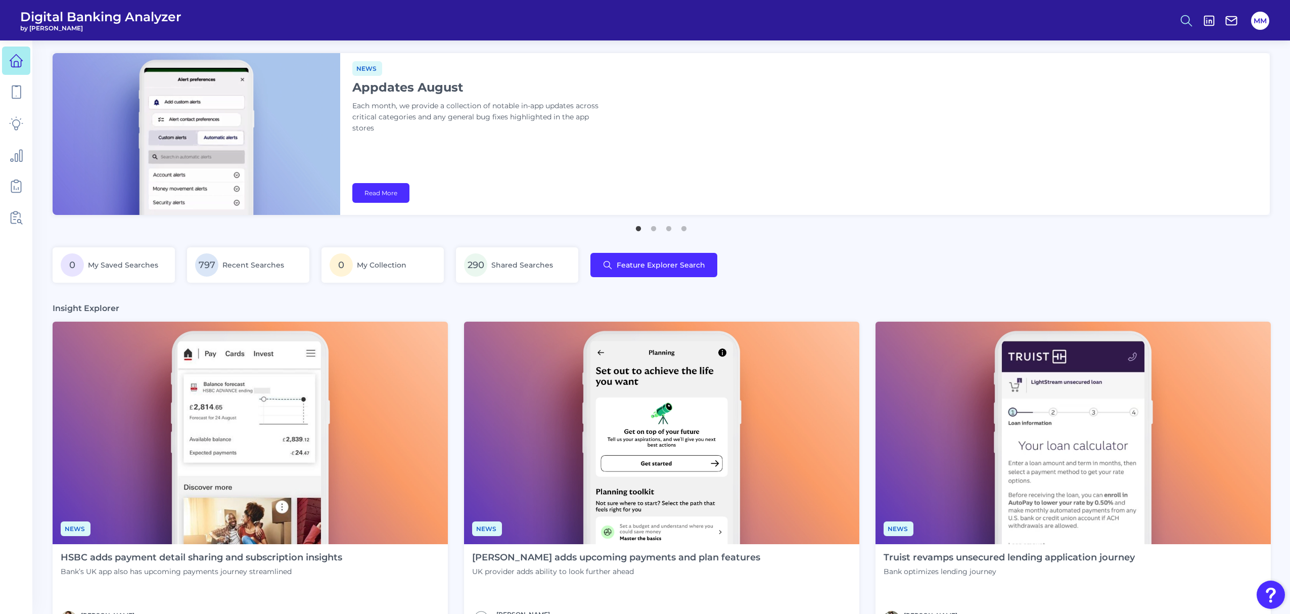
click at [1184, 22] on icon at bounding box center [1187, 21] width 14 height 14
click at [1170, 75] on button "Feature Explorer Search" at bounding box center [1137, 73] width 121 height 25
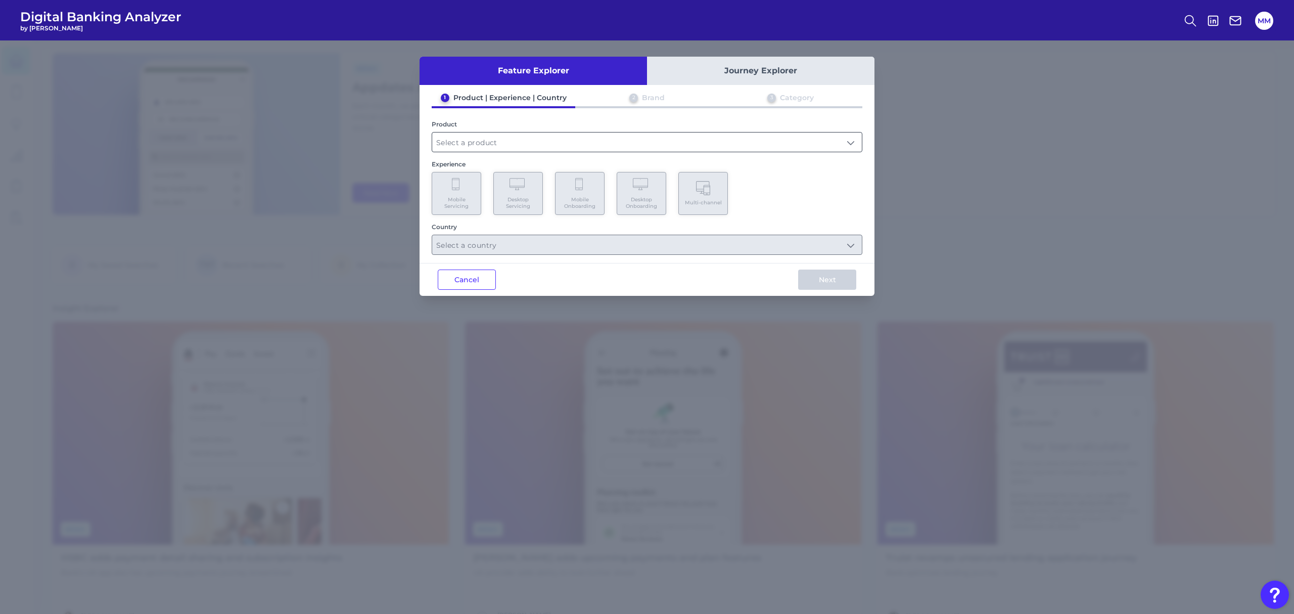
click at [771, 144] on input "text" at bounding box center [647, 141] width 430 height 19
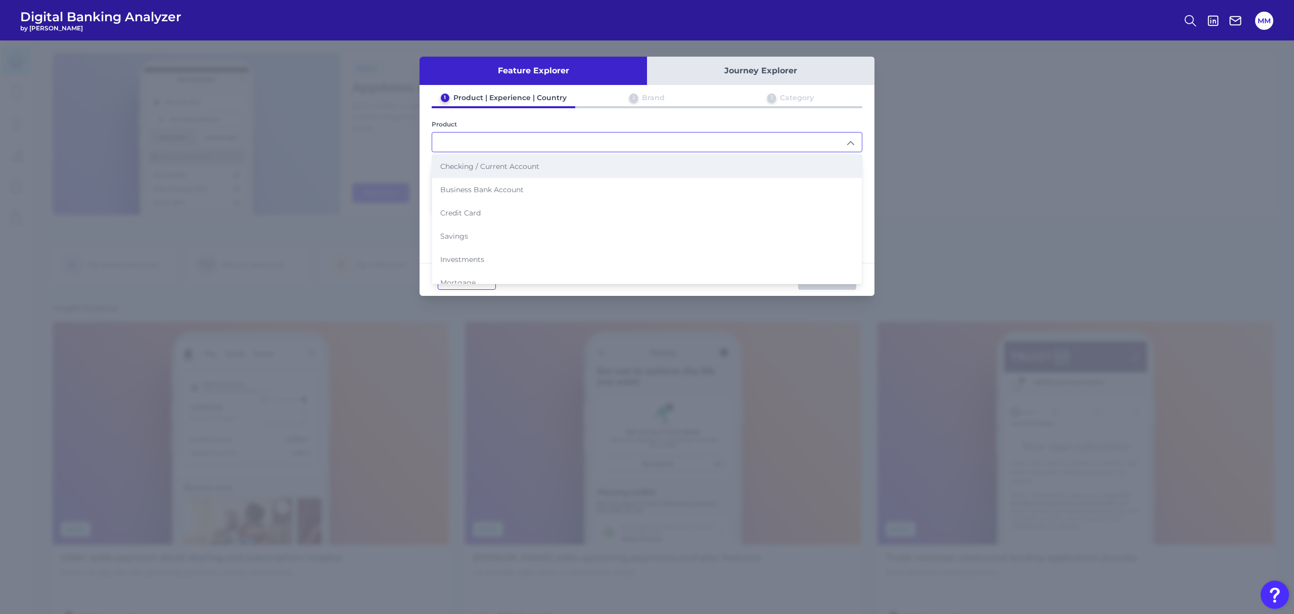
click at [684, 168] on li "Checking / Current Account" at bounding box center [647, 166] width 430 height 23
type input "Checking / Current Account"
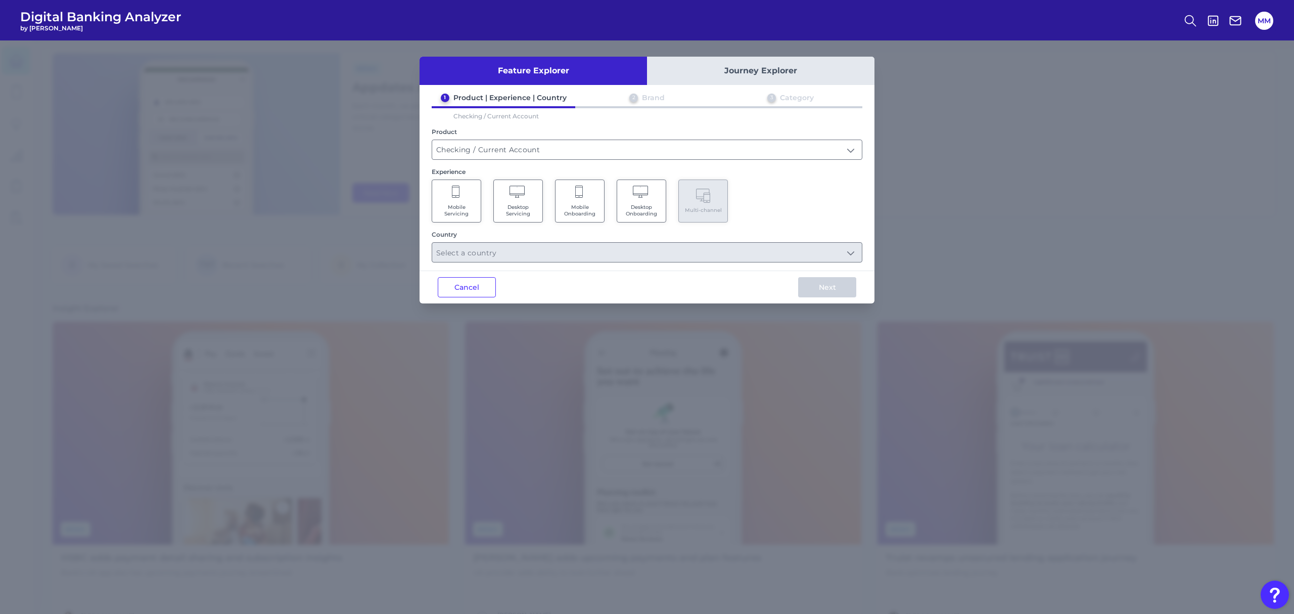
click at [462, 205] on span "Mobile Servicing" at bounding box center [456, 210] width 38 height 13
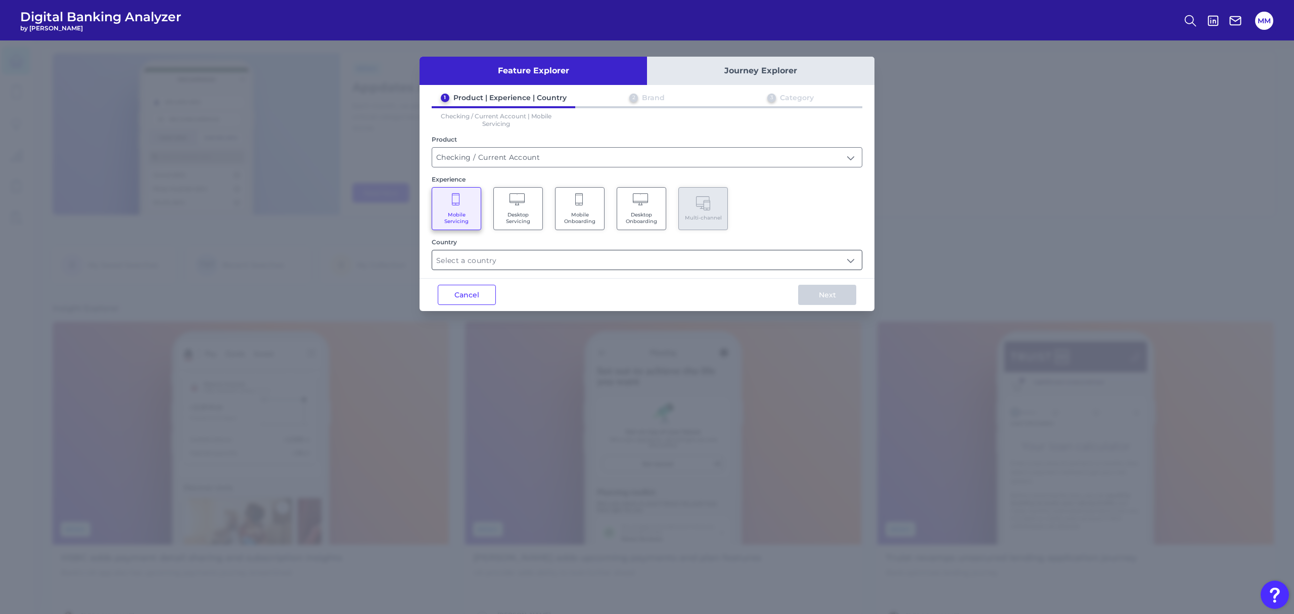
click at [552, 257] on input "text" at bounding box center [647, 259] width 430 height 19
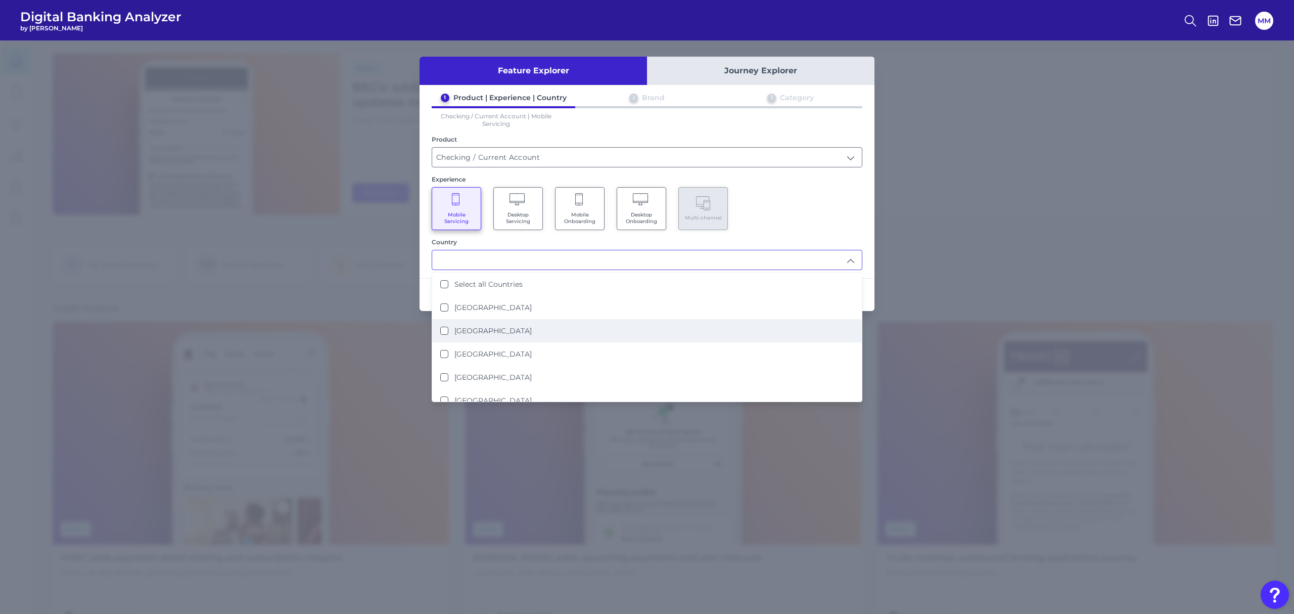
click at [499, 326] on label "[GEOGRAPHIC_DATA]" at bounding box center [493, 330] width 77 height 9
type input "[GEOGRAPHIC_DATA]"
click at [785, 209] on div "Mobile Servicing Desktop Servicing Mobile Onboarding Desktop Onboarding Multi-c…" at bounding box center [647, 208] width 431 height 43
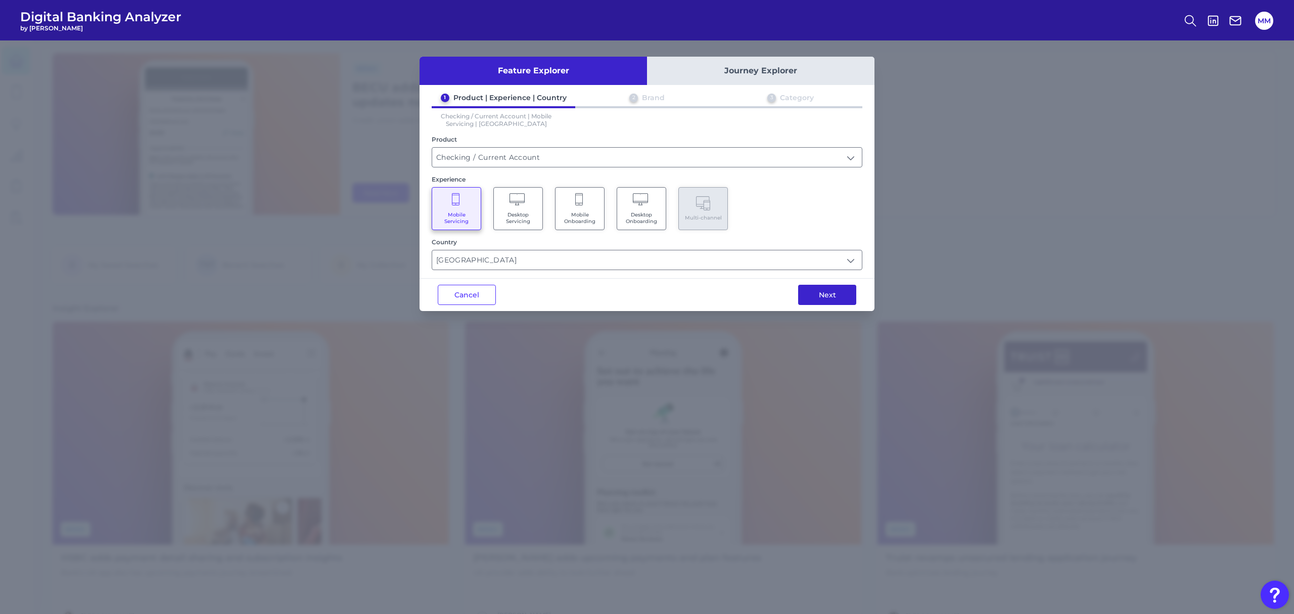
click at [818, 296] on button "Next" at bounding box center [827, 295] width 58 height 20
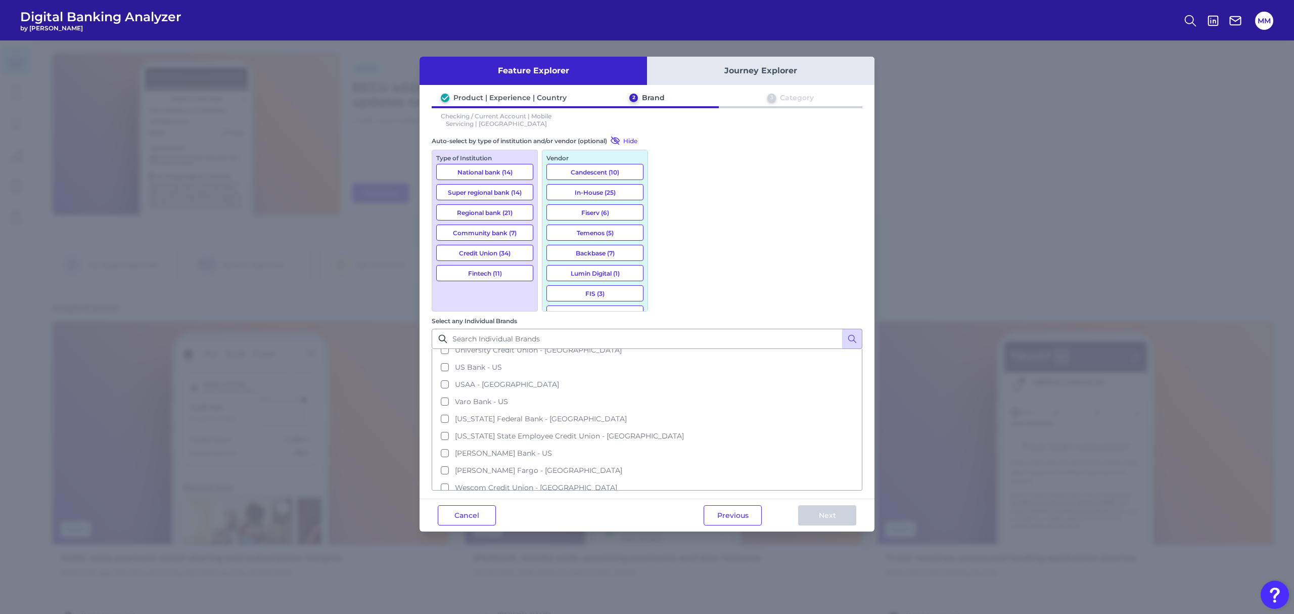
scroll to position [1681, 0]
click at [667, 457] on button "Wescom Credit Union - [GEOGRAPHIC_DATA]" at bounding box center [647, 465] width 429 height 17
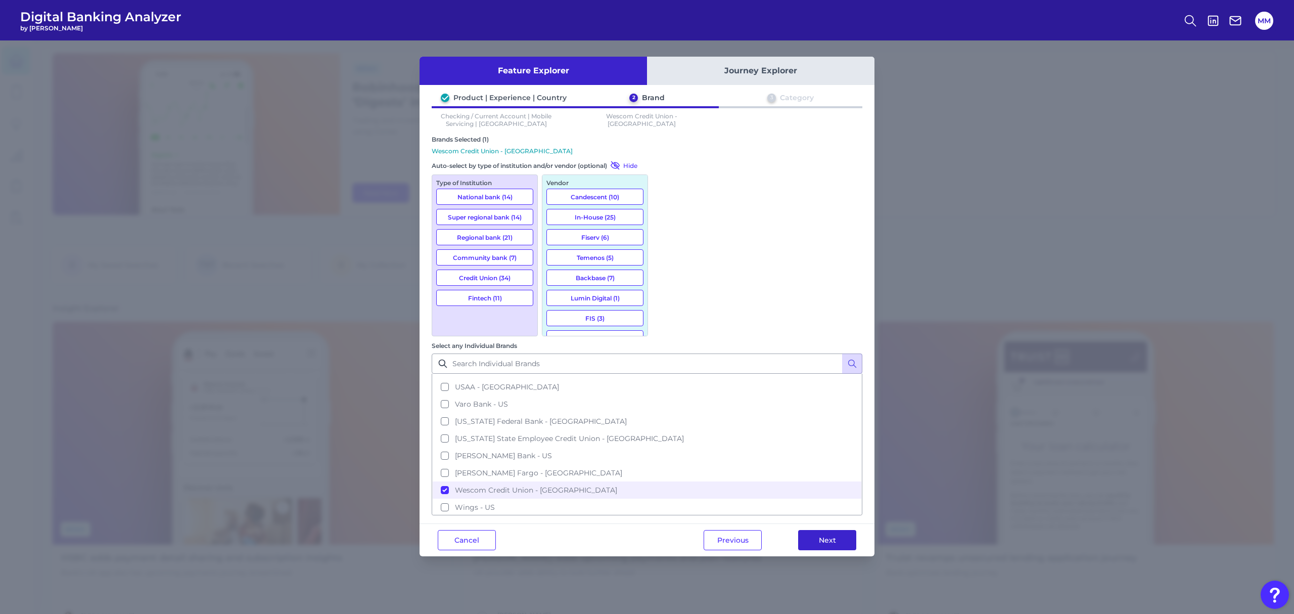
click at [836, 530] on button "Next" at bounding box center [827, 540] width 58 height 20
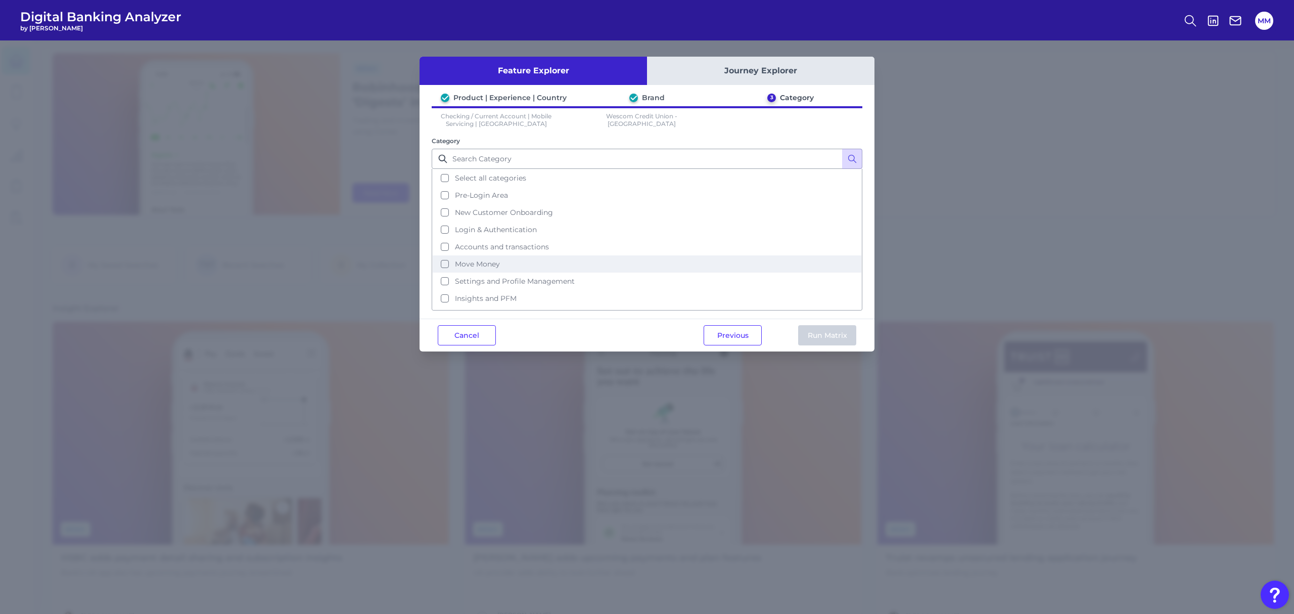
click at [488, 263] on span "Move Money" at bounding box center [477, 263] width 45 height 9
click at [826, 335] on button "Run Matrix" at bounding box center [827, 335] width 58 height 20
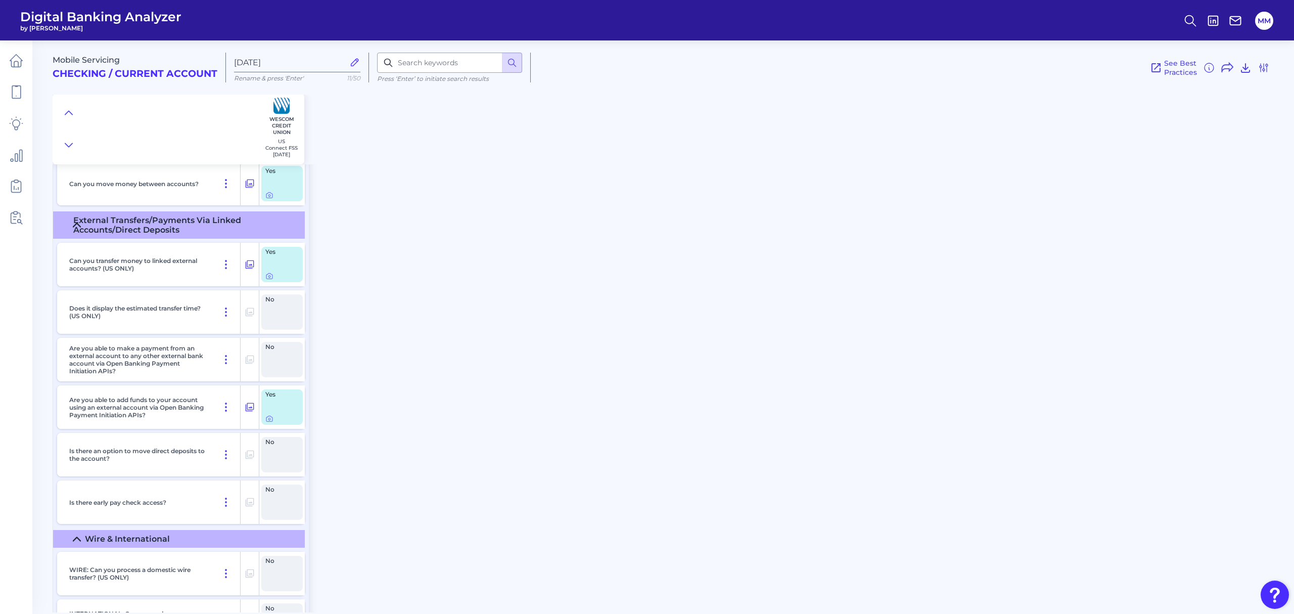
scroll to position [2686, 0]
click at [270, 421] on icon at bounding box center [269, 417] width 8 height 8
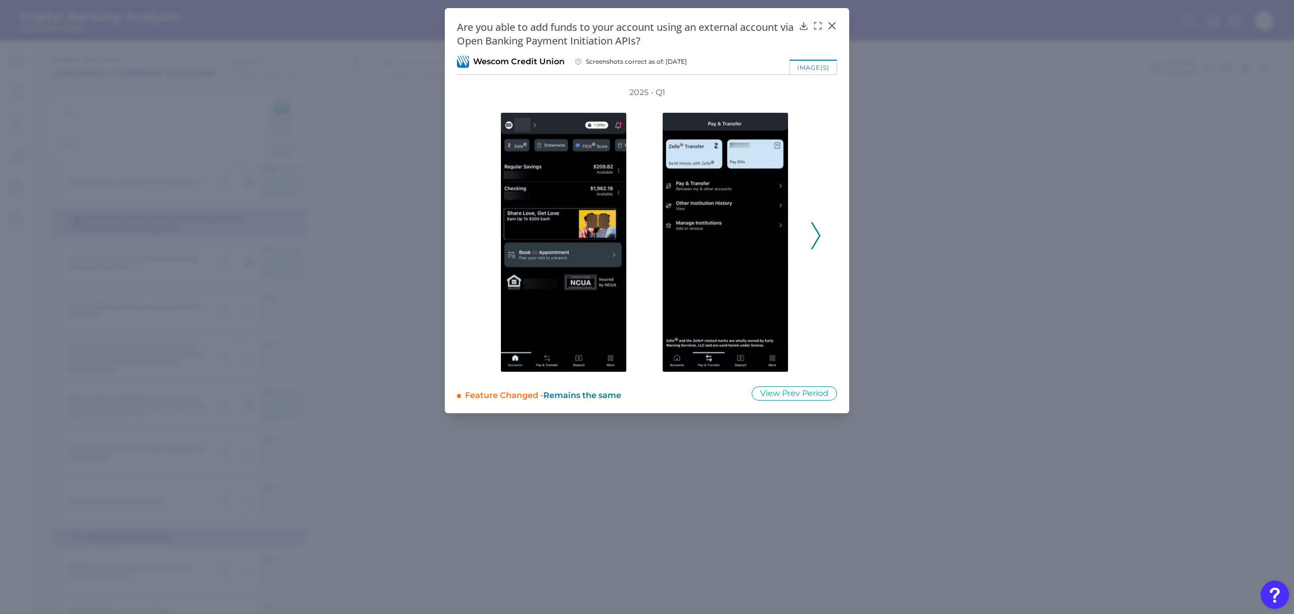
click at [818, 237] on icon at bounding box center [816, 235] width 9 height 27
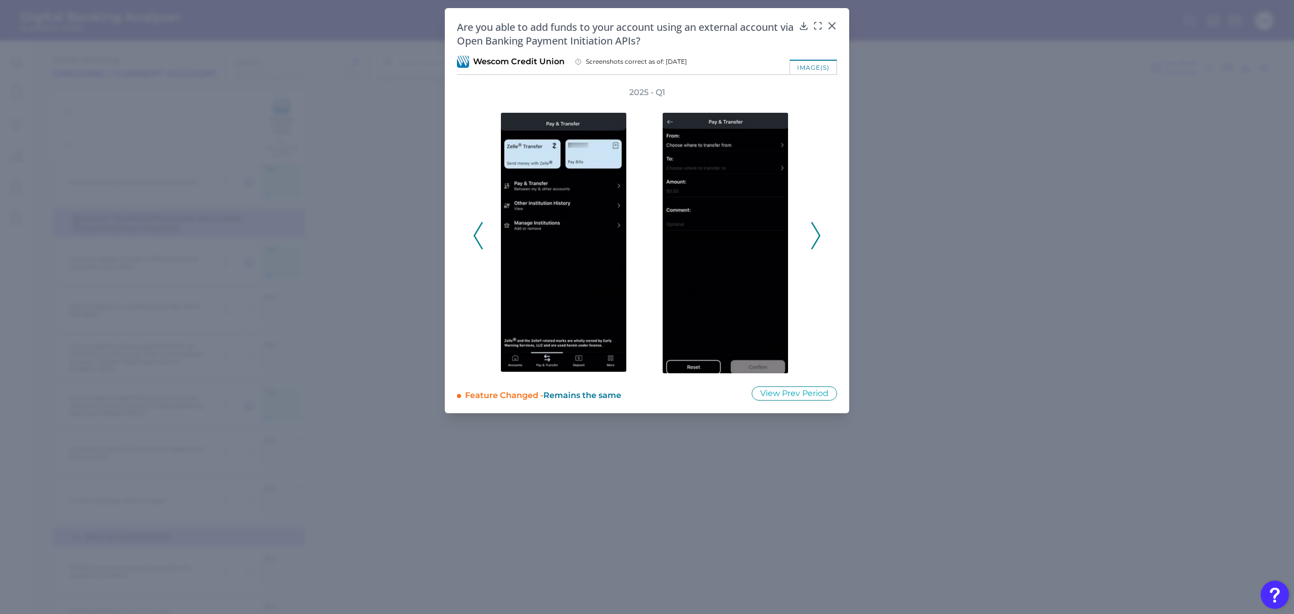
click at [818, 237] on icon at bounding box center [816, 235] width 9 height 27
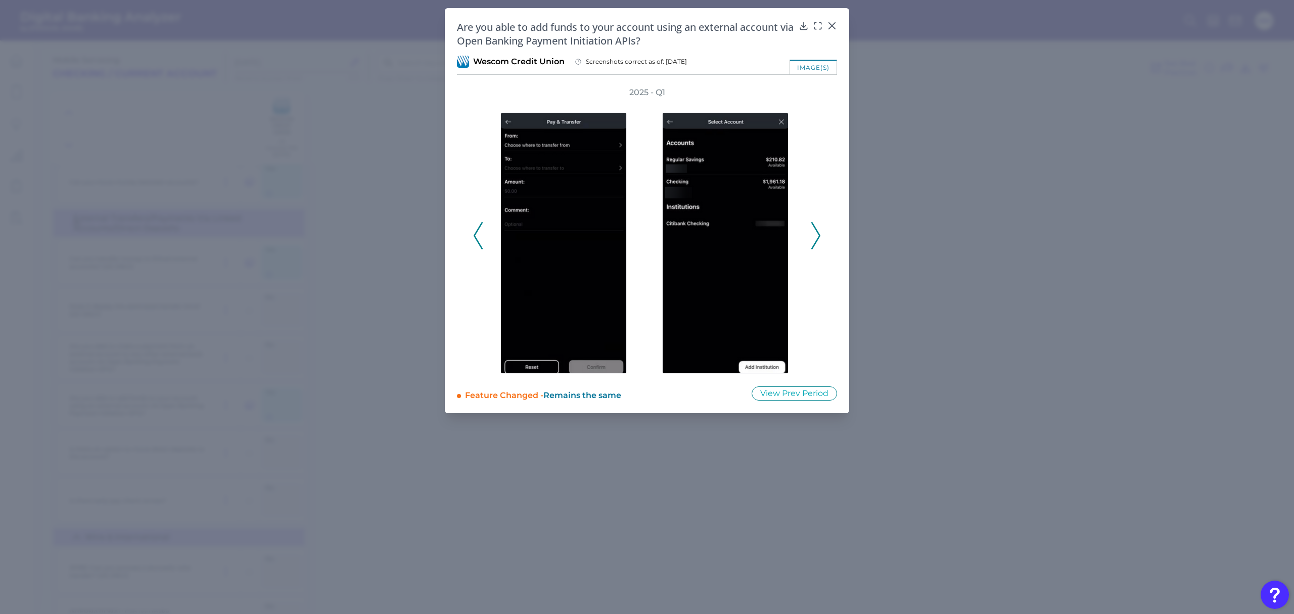
click at [818, 237] on icon at bounding box center [816, 235] width 9 height 27
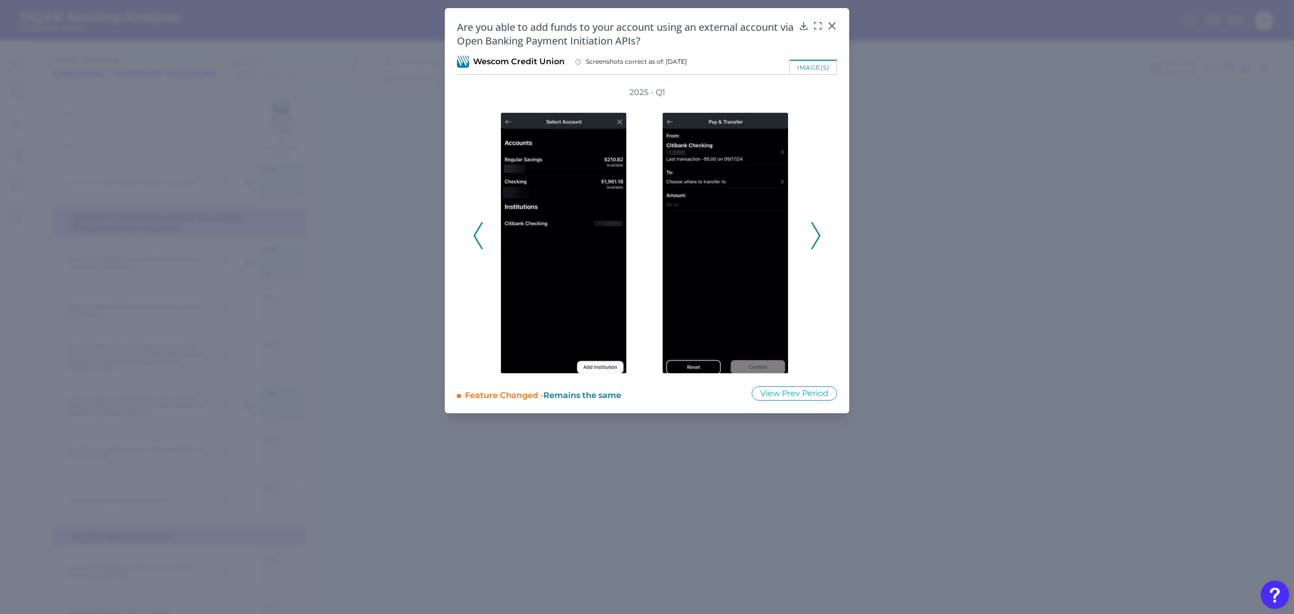
click at [818, 237] on icon at bounding box center [816, 235] width 9 height 27
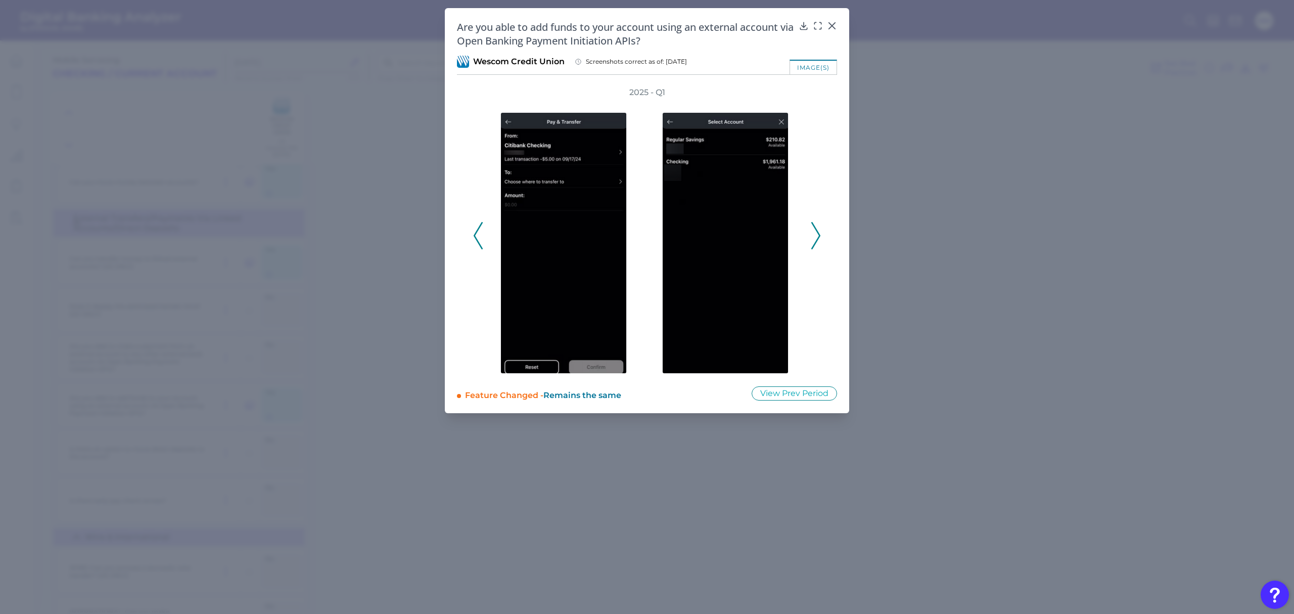
click at [818, 237] on icon at bounding box center [816, 235] width 9 height 27
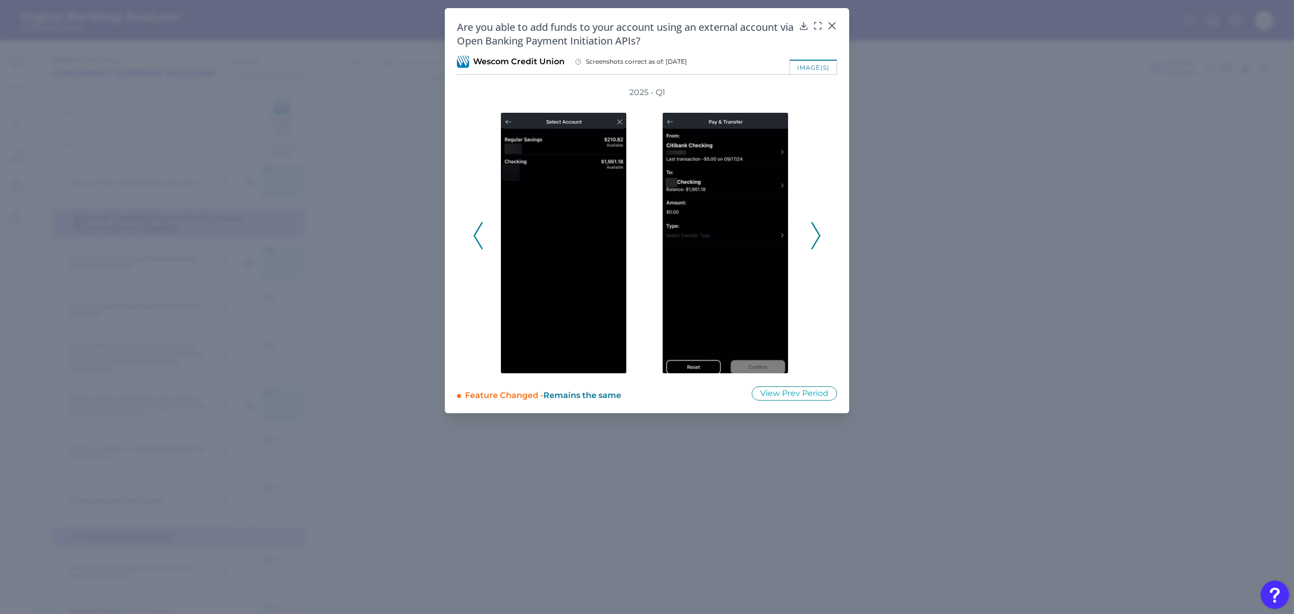
click at [818, 237] on icon at bounding box center [816, 235] width 9 height 27
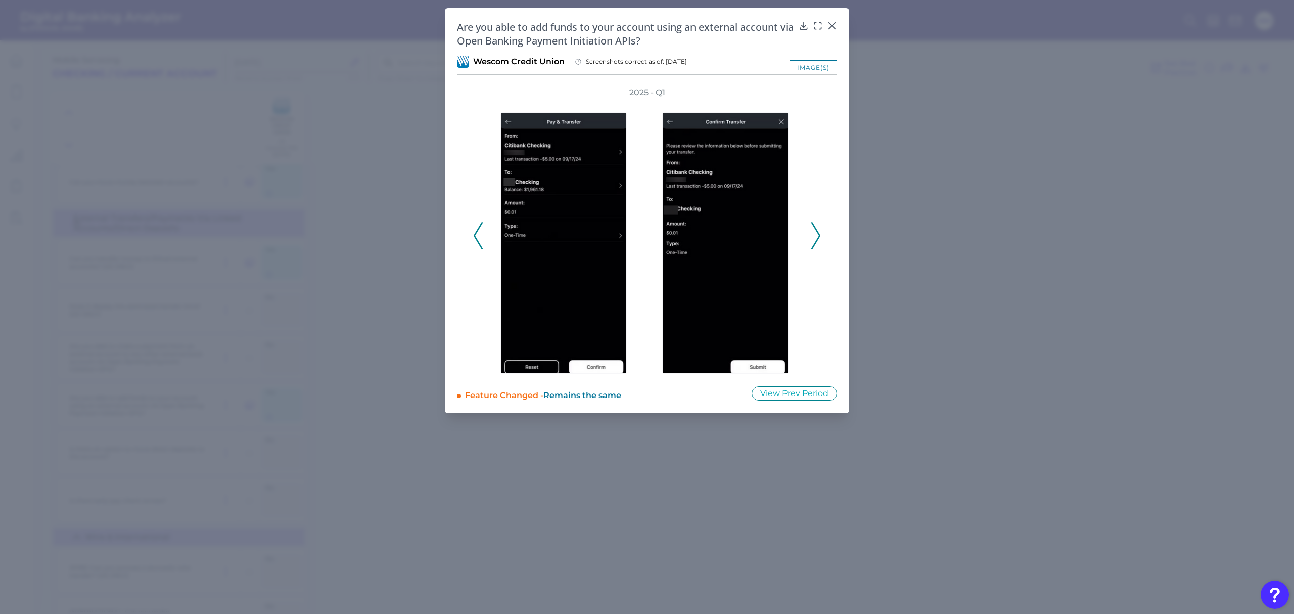
click at [818, 237] on icon at bounding box center [816, 235] width 9 height 27
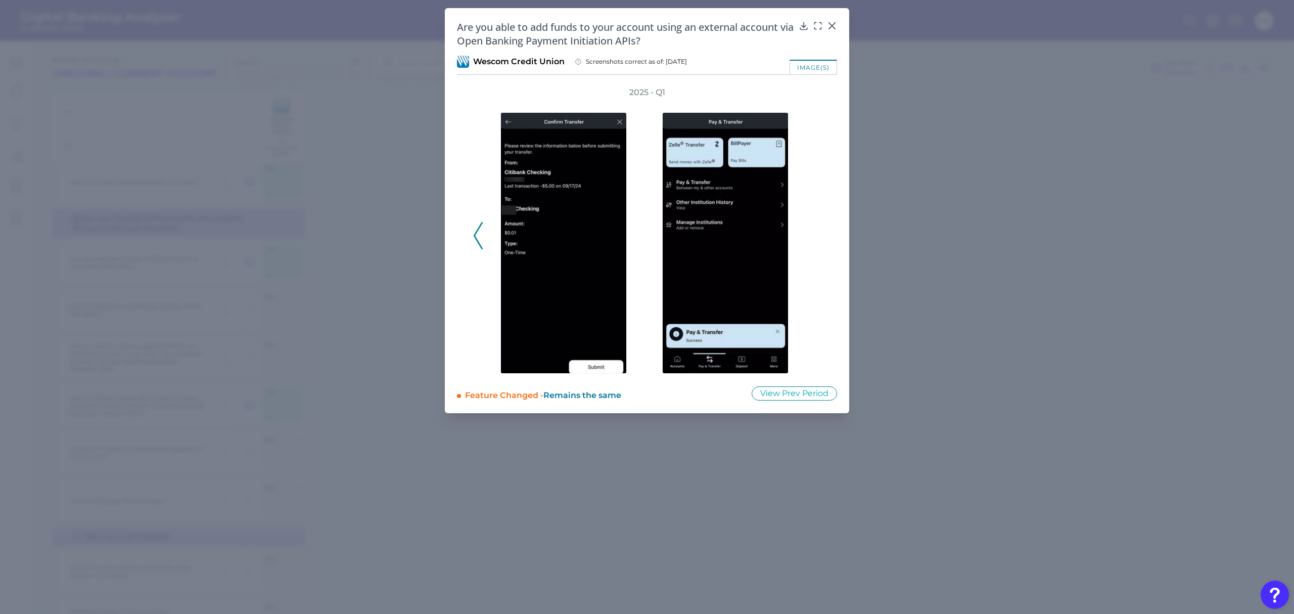
click at [479, 239] on icon at bounding box center [478, 235] width 9 height 27
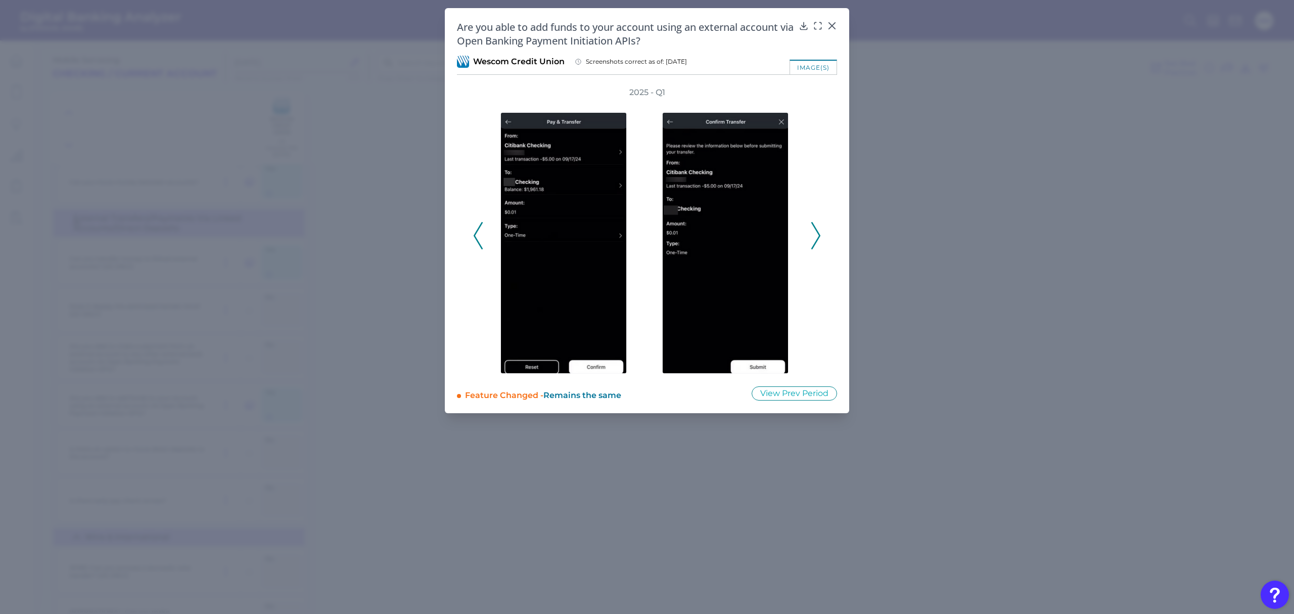
click at [813, 236] on icon at bounding box center [816, 235] width 9 height 27
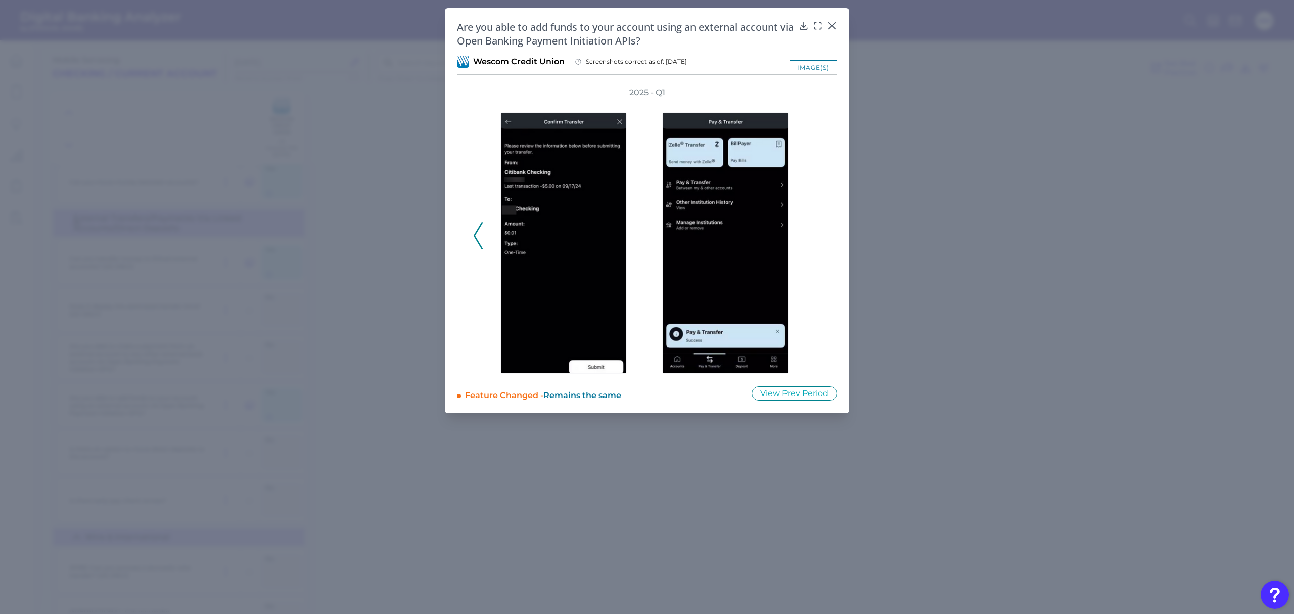
click at [474, 234] on icon at bounding box center [478, 235] width 9 height 27
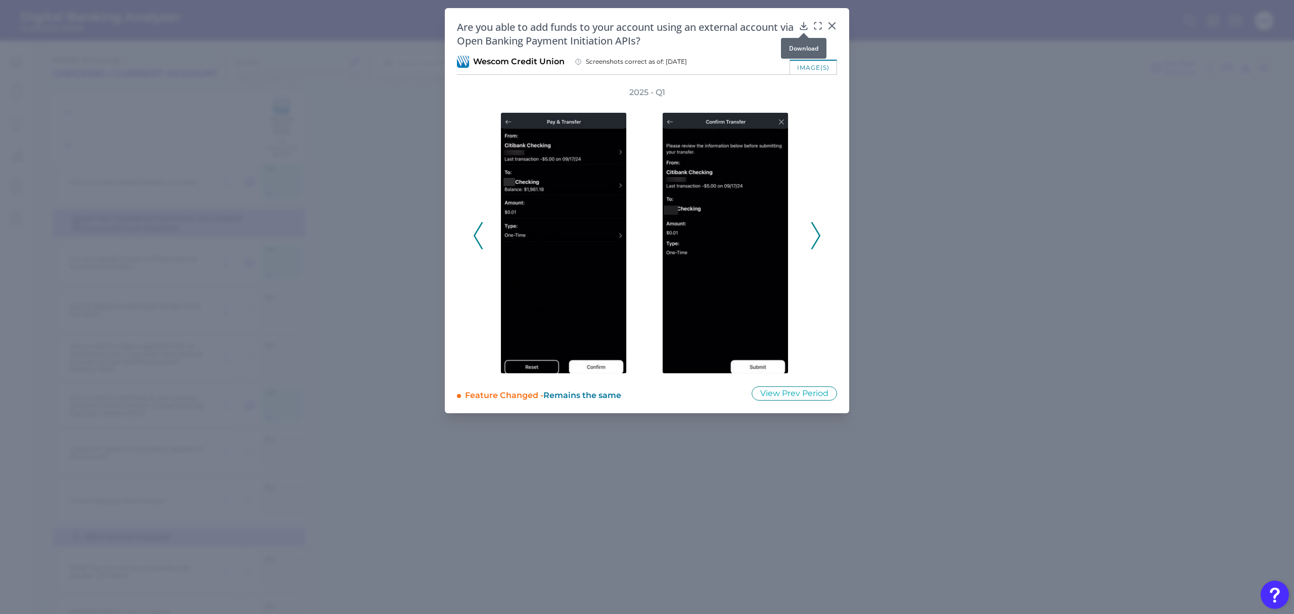
click at [804, 25] on icon at bounding box center [803, 25] width 7 height 7
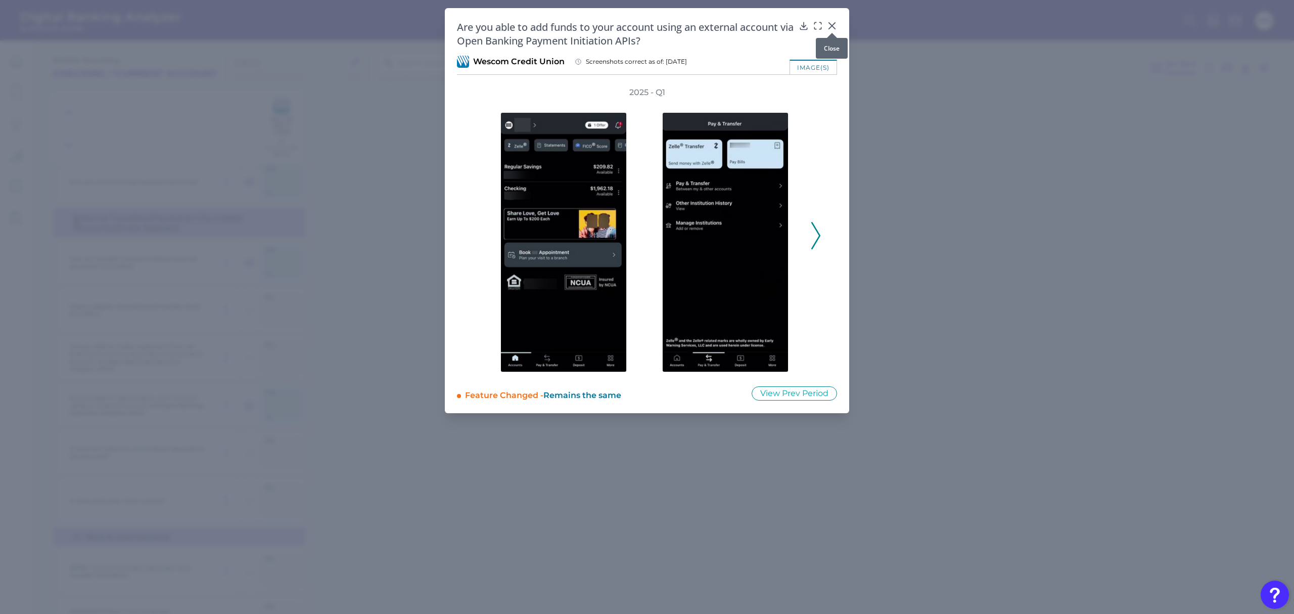
click at [835, 25] on icon at bounding box center [832, 26] width 10 height 10
